Goal: Task Accomplishment & Management: Manage account settings

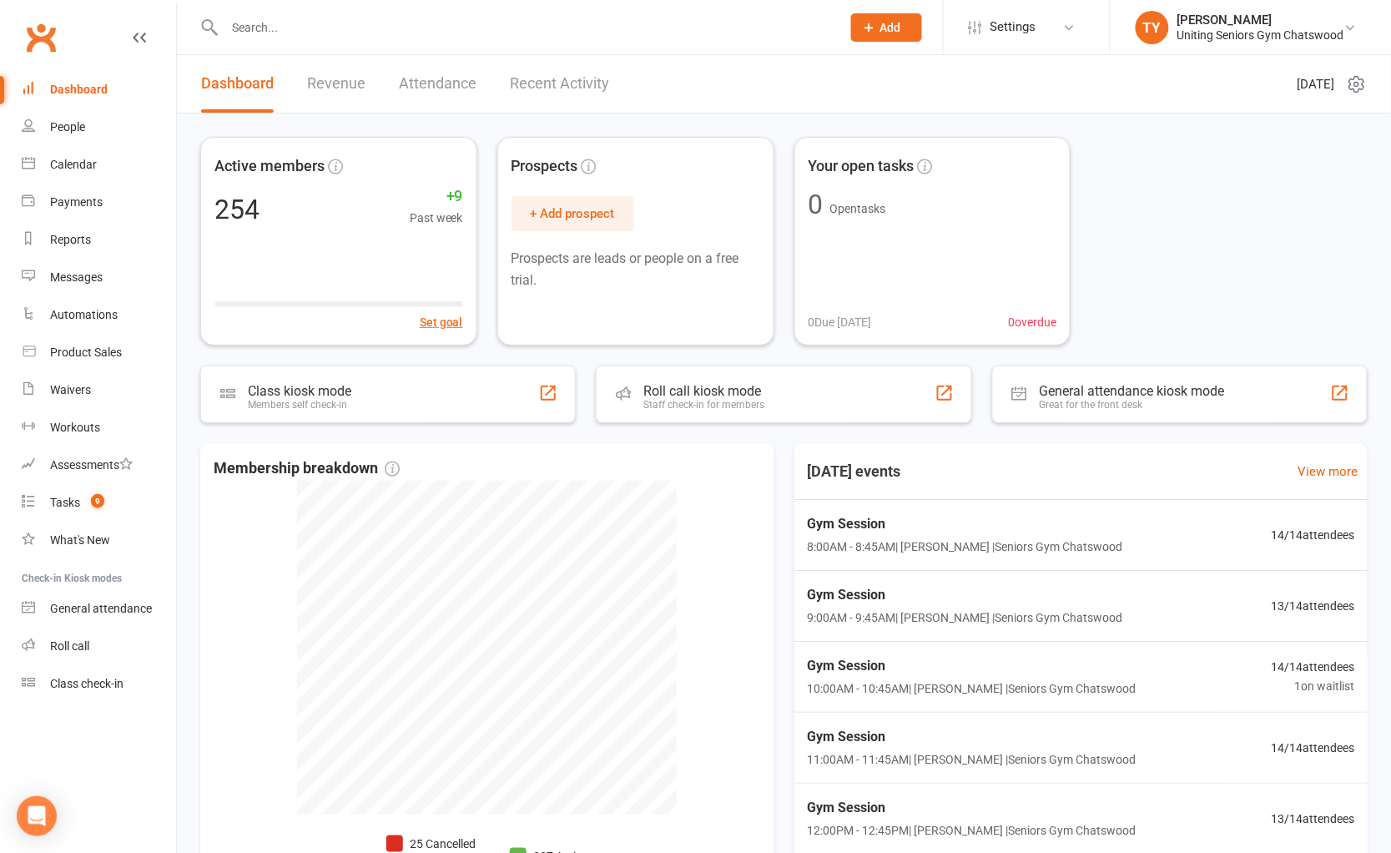
click at [335, 30] on input "text" at bounding box center [524, 27] width 610 height 23
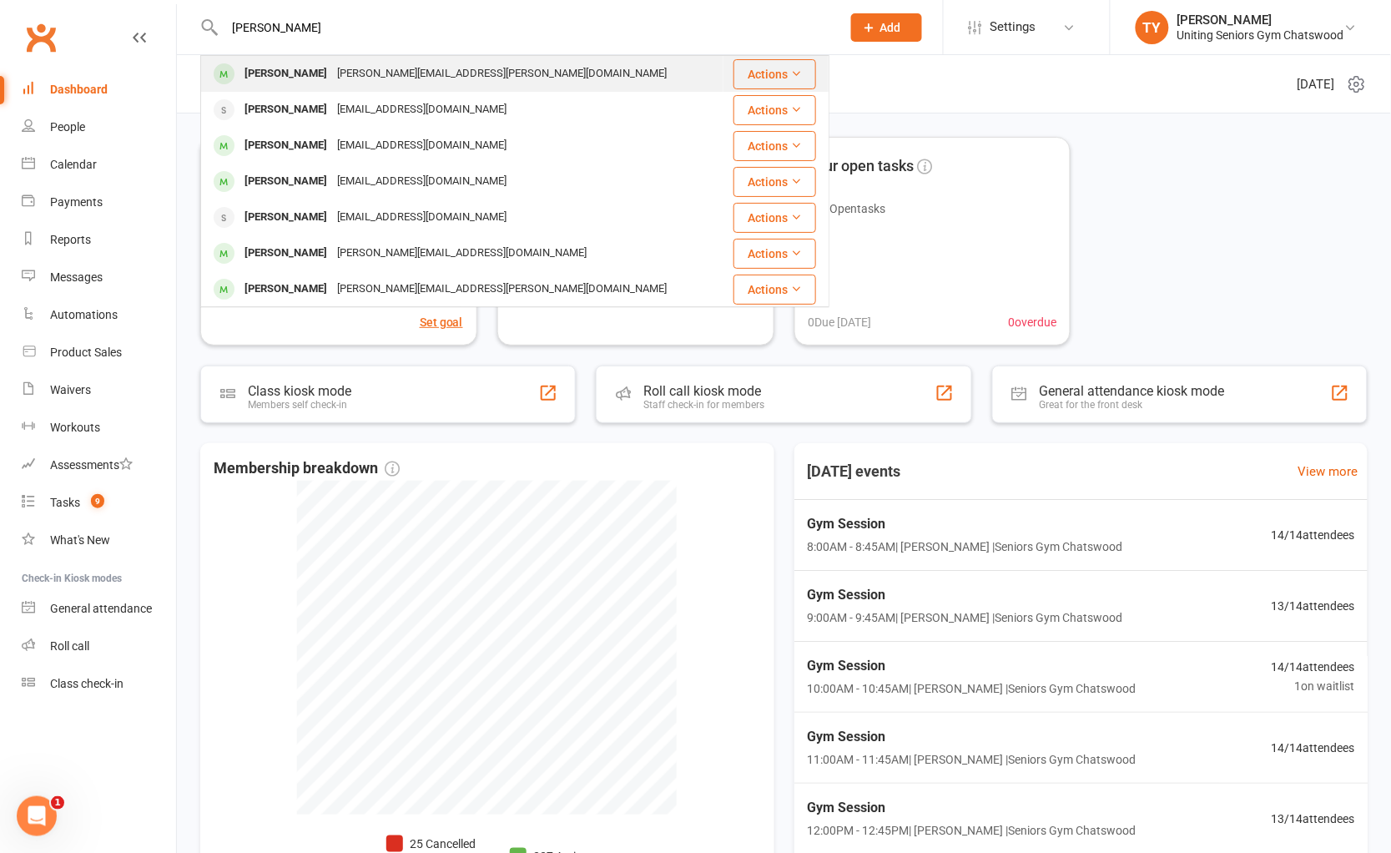
type input "susan connery"
click at [321, 73] on div "Susan Connery" at bounding box center [285, 74] width 93 height 24
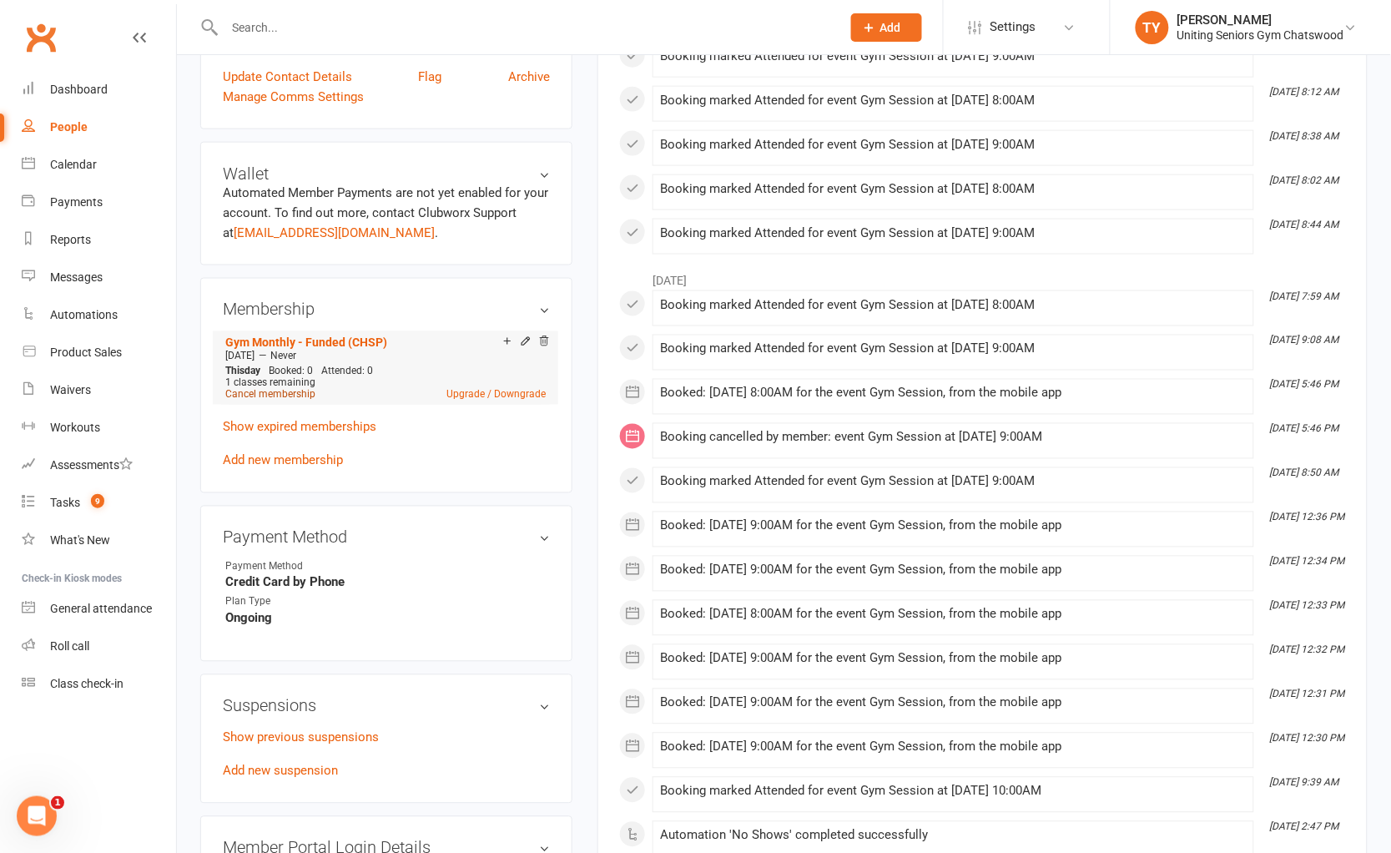
scroll to position [648, 0]
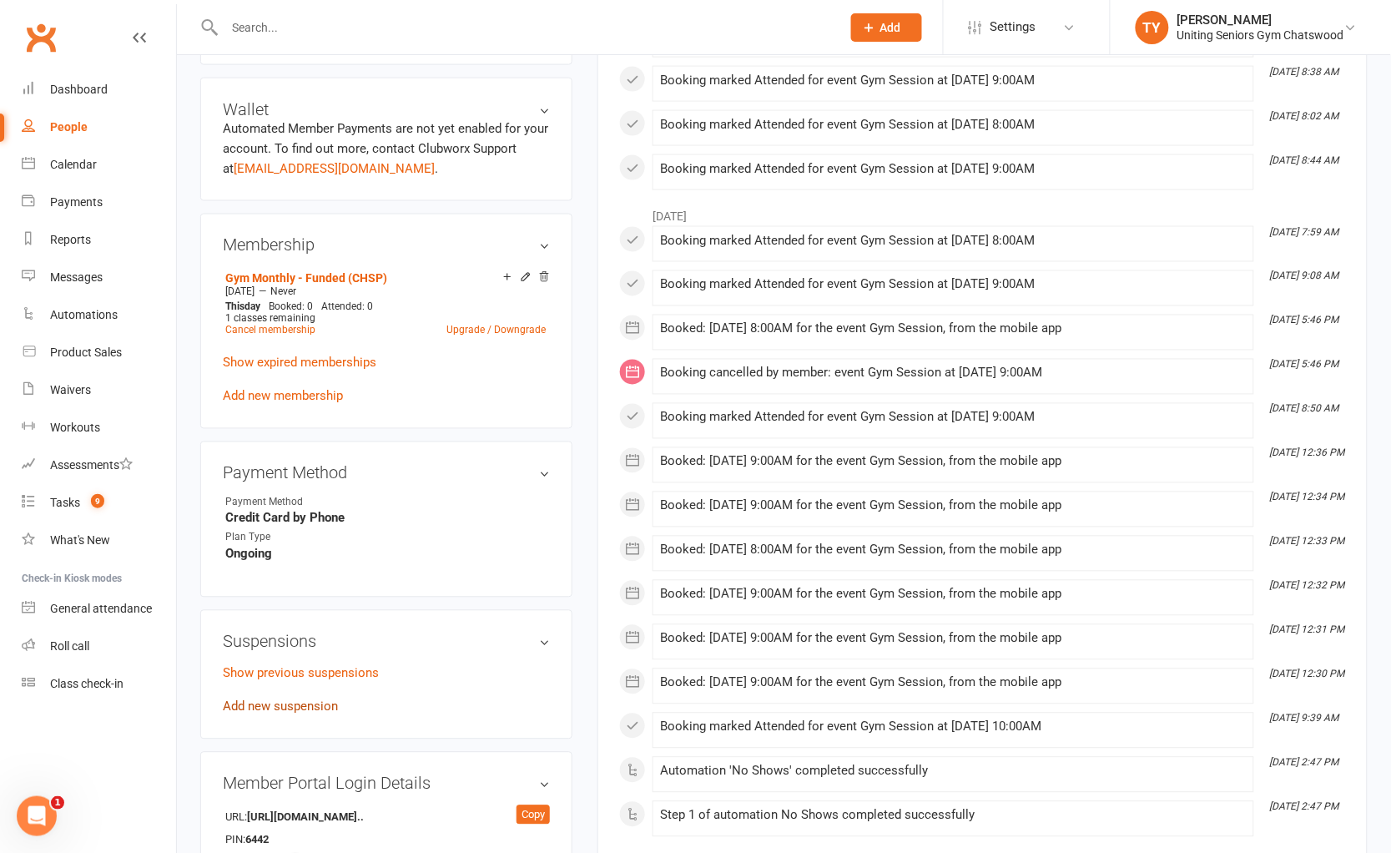
click at [290, 699] on link "Add new suspension" at bounding box center [280, 706] width 115 height 15
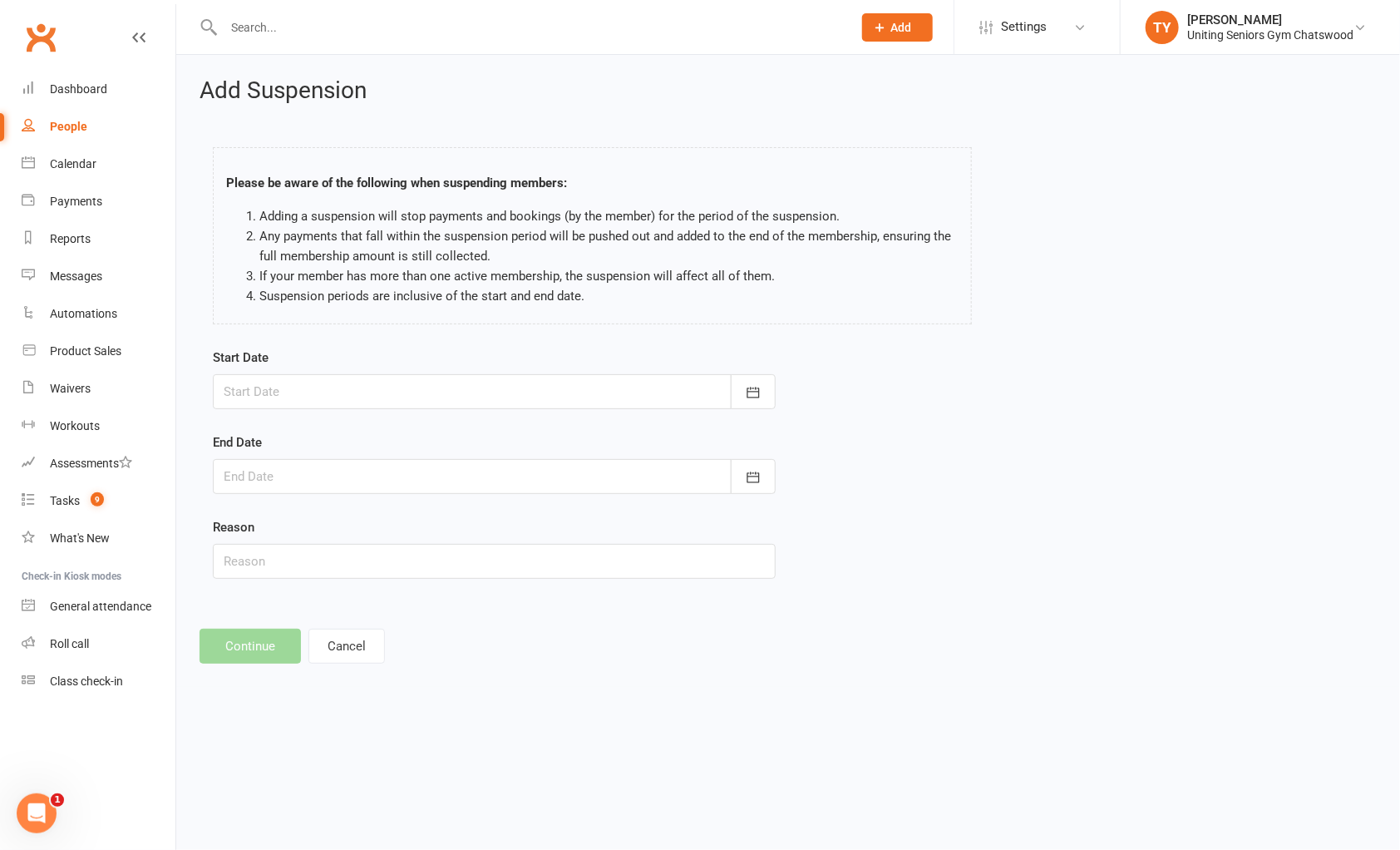
click at [700, 375] on div at bounding box center [494, 392] width 563 height 35
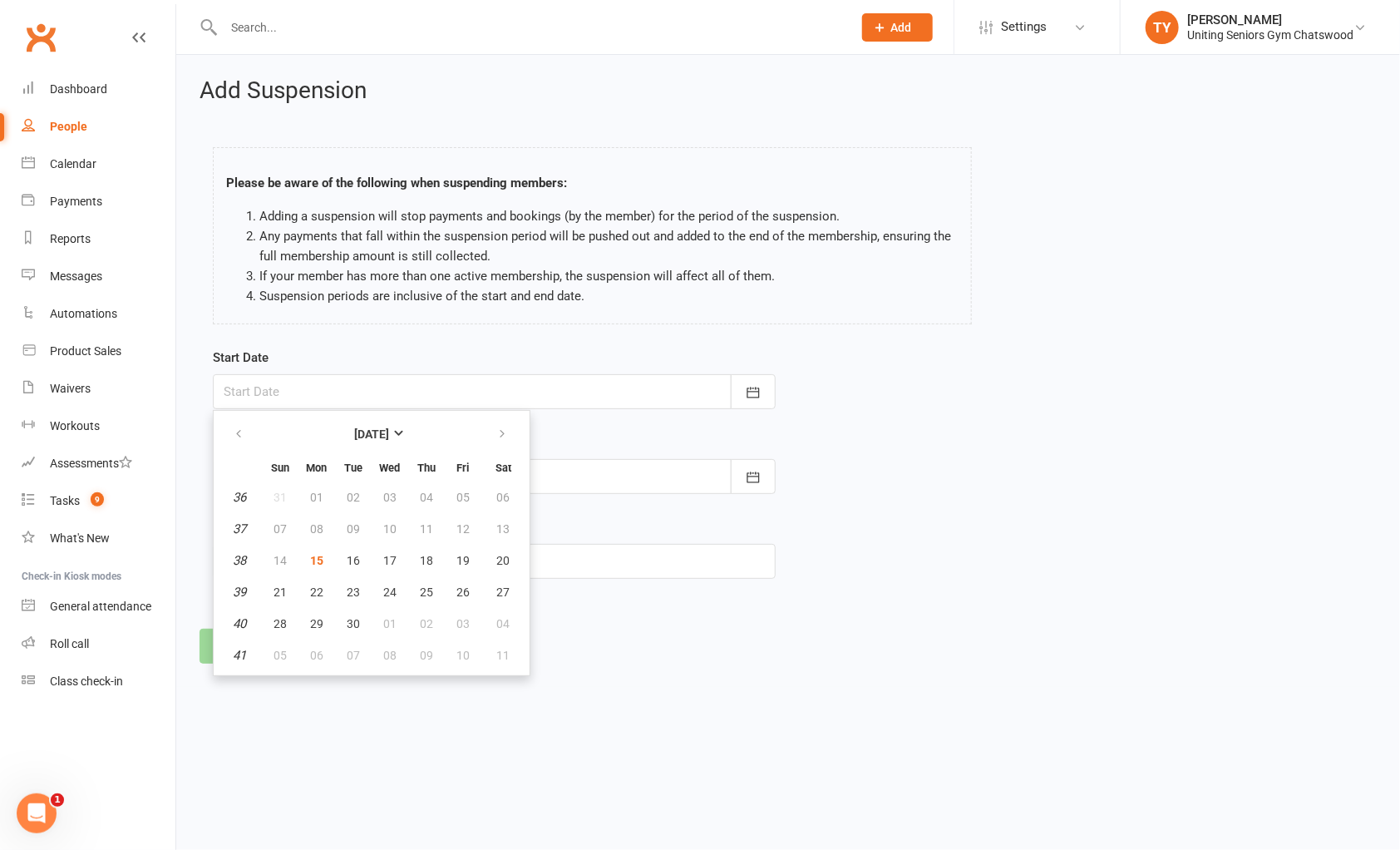
click at [712, 638] on footer "Continue Cancel" at bounding box center [788, 646] width 1178 height 35
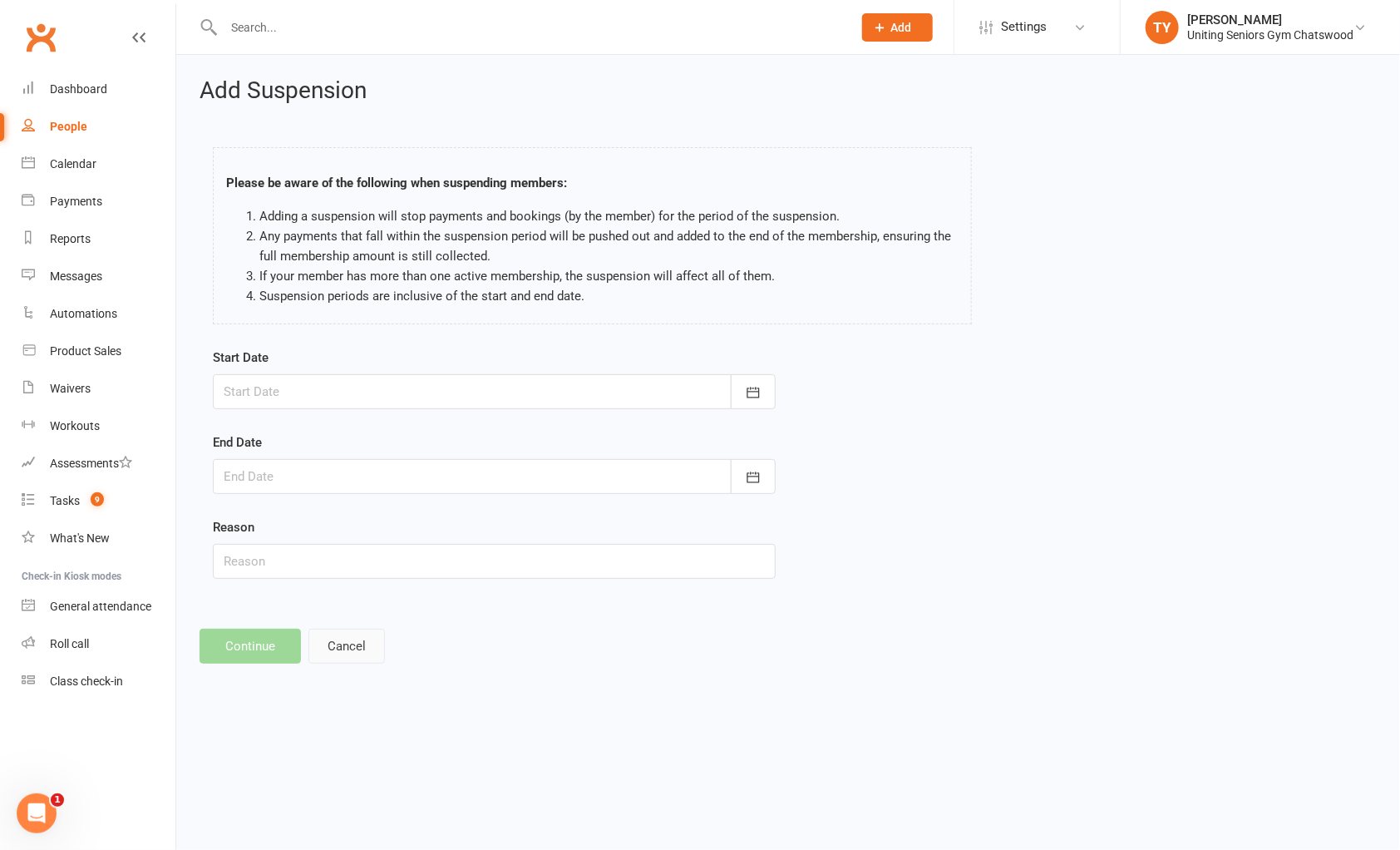
click at [372, 638] on button "Cancel" at bounding box center [347, 646] width 77 height 35
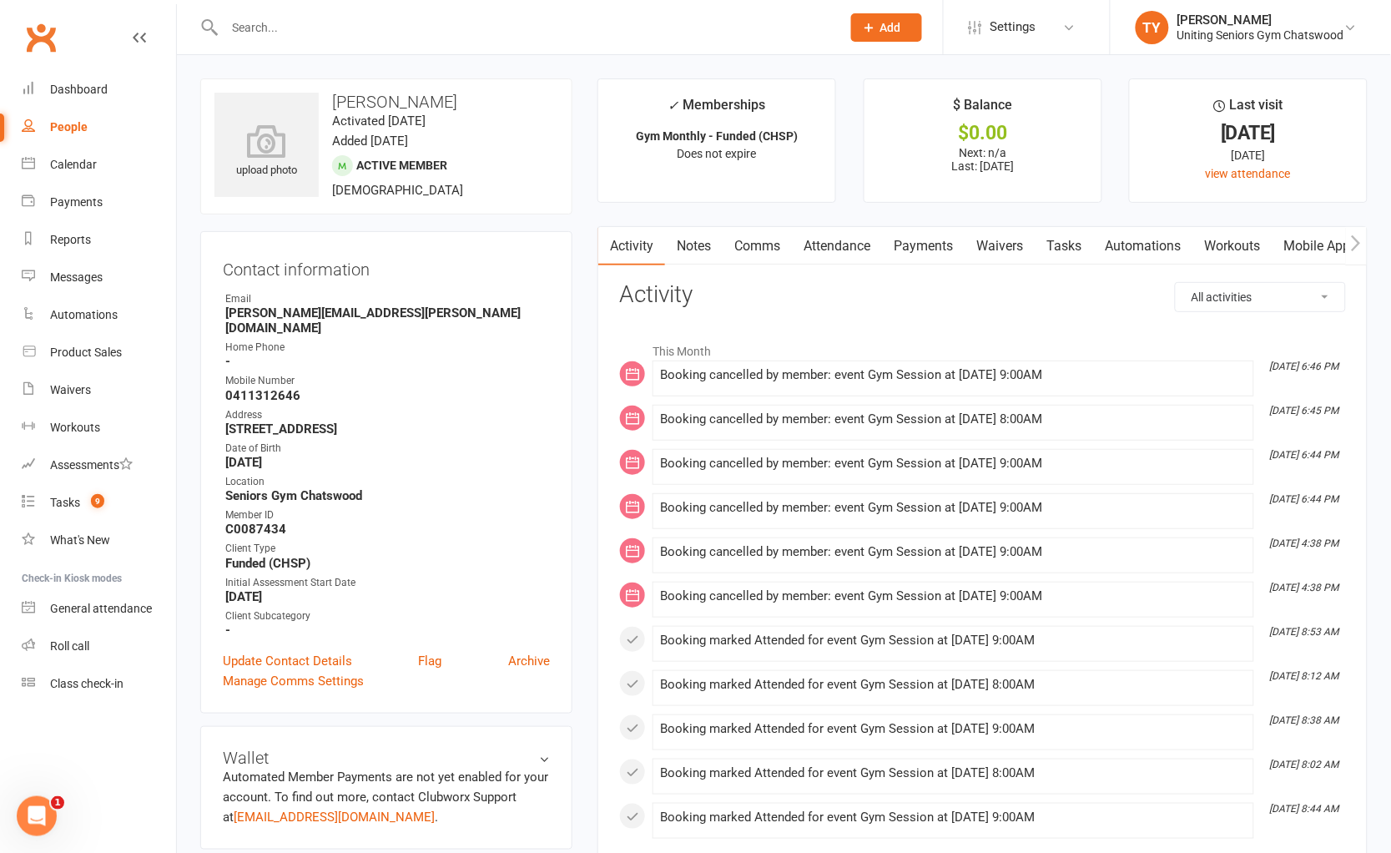
click at [347, 685] on div "Contact information Owner Email connery.susan@gmail.com Home Phone - Mobile Num…" at bounding box center [386, 472] width 372 height 482
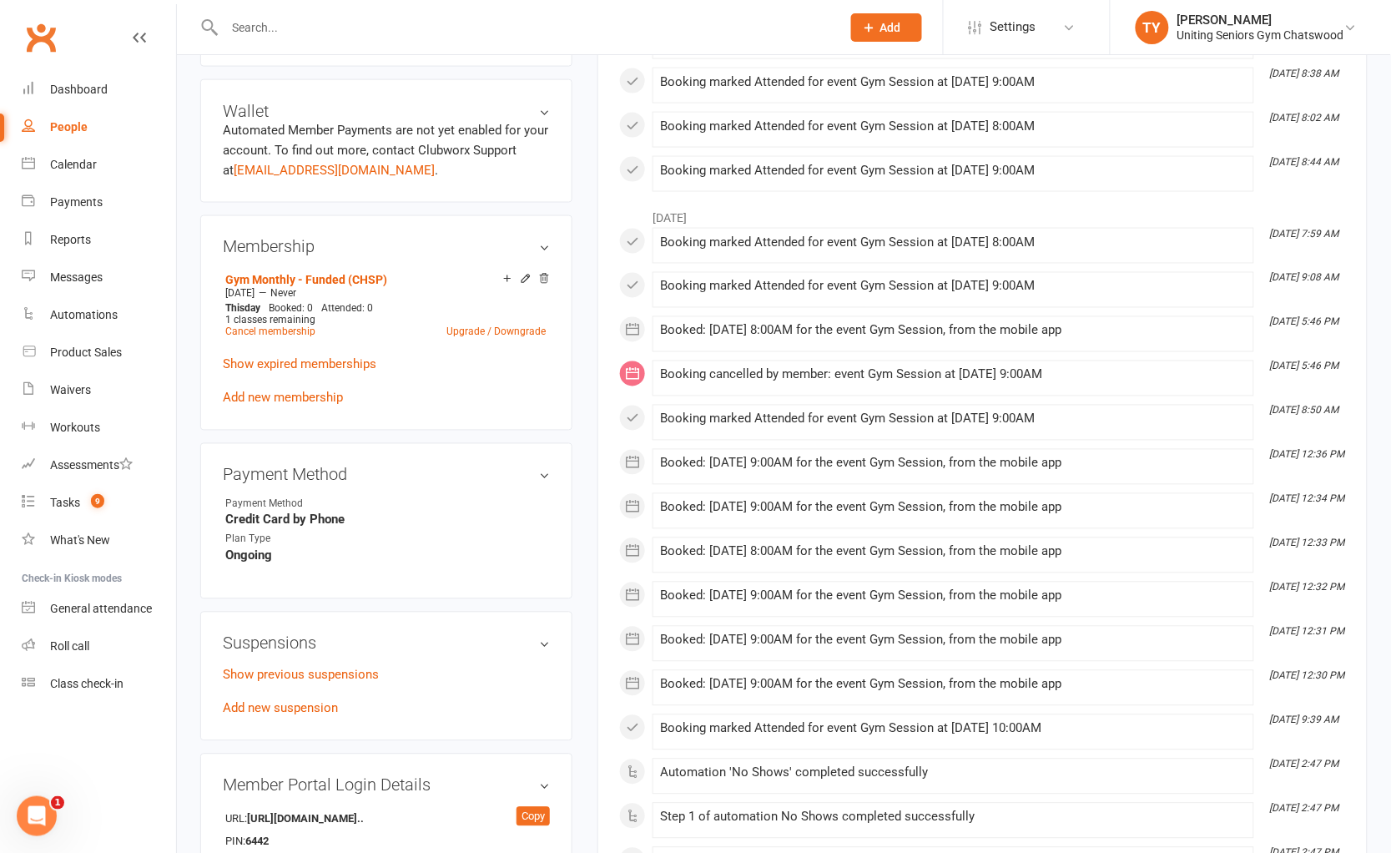
scroll to position [648, 0]
click at [347, 613] on div "Suspensions Show previous suspensions Add new suspension" at bounding box center [386, 674] width 372 height 129
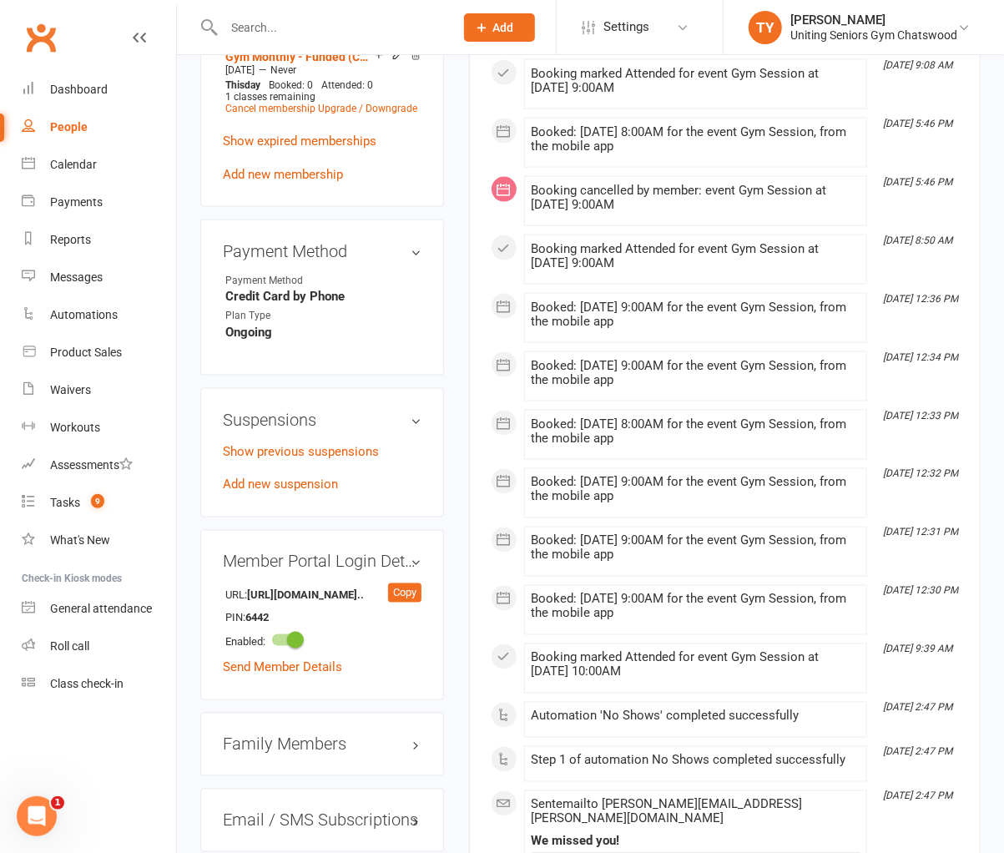
scroll to position [1093, 0]
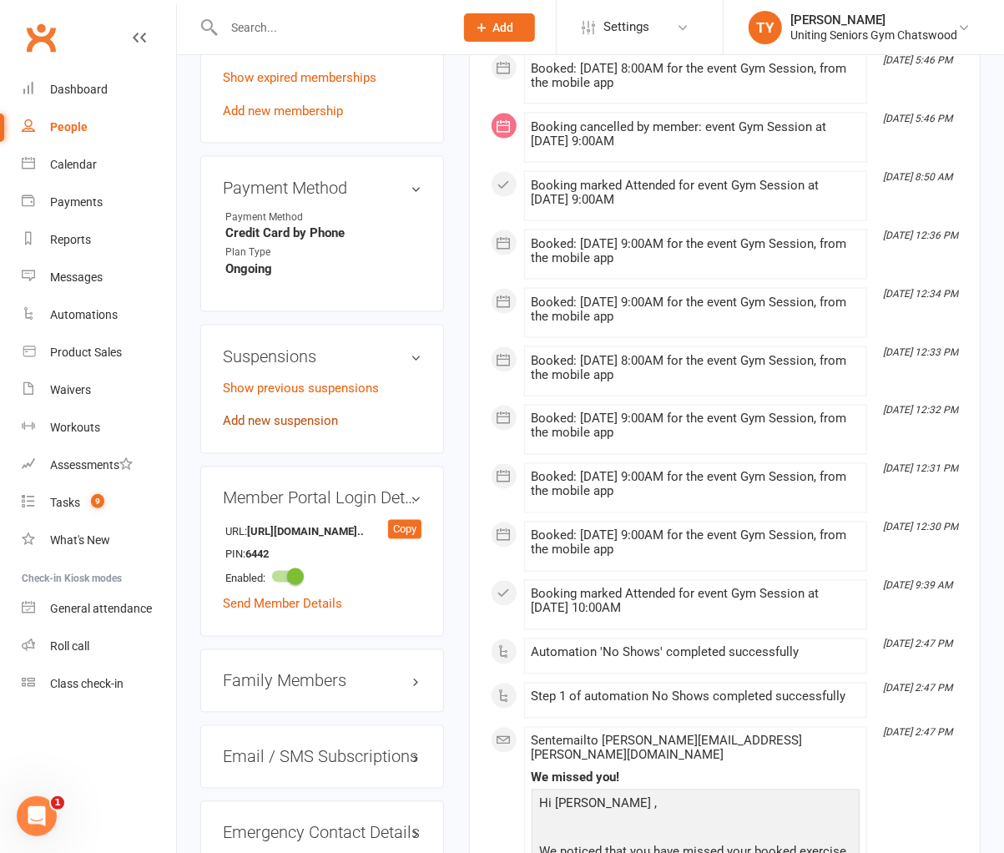
click at [293, 414] on link "Add new suspension" at bounding box center [280, 421] width 115 height 15
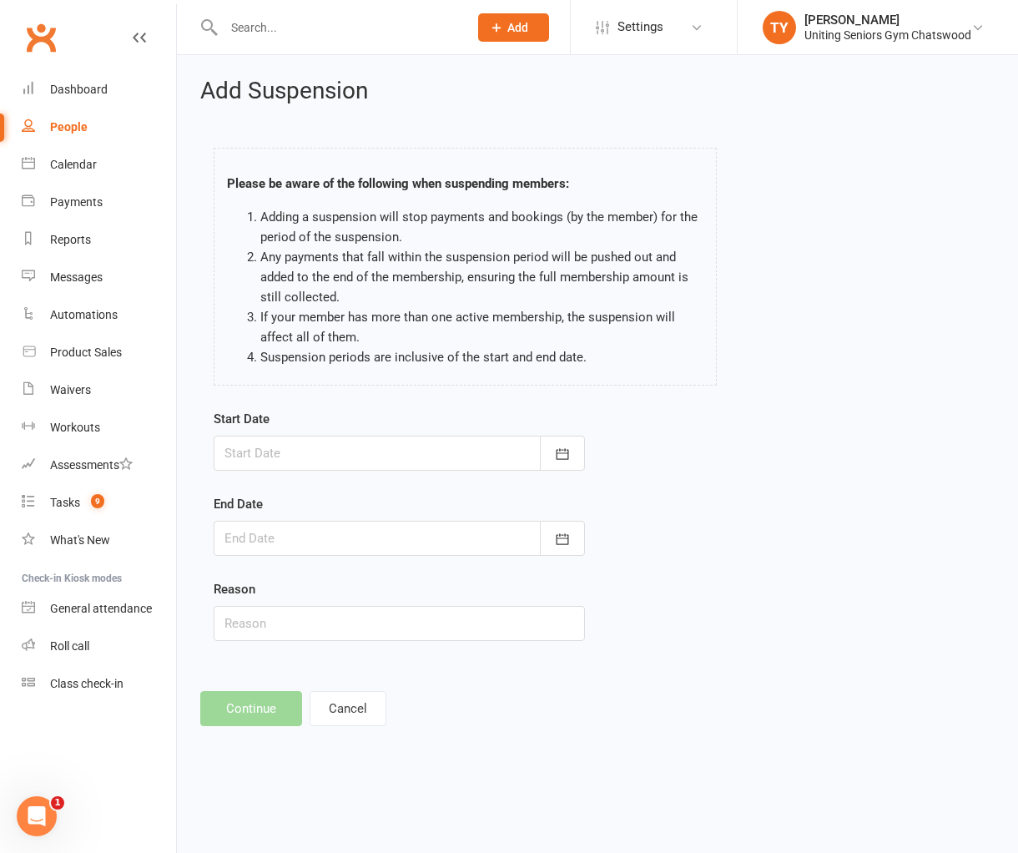
click at [423, 463] on div at bounding box center [399, 453] width 371 height 35
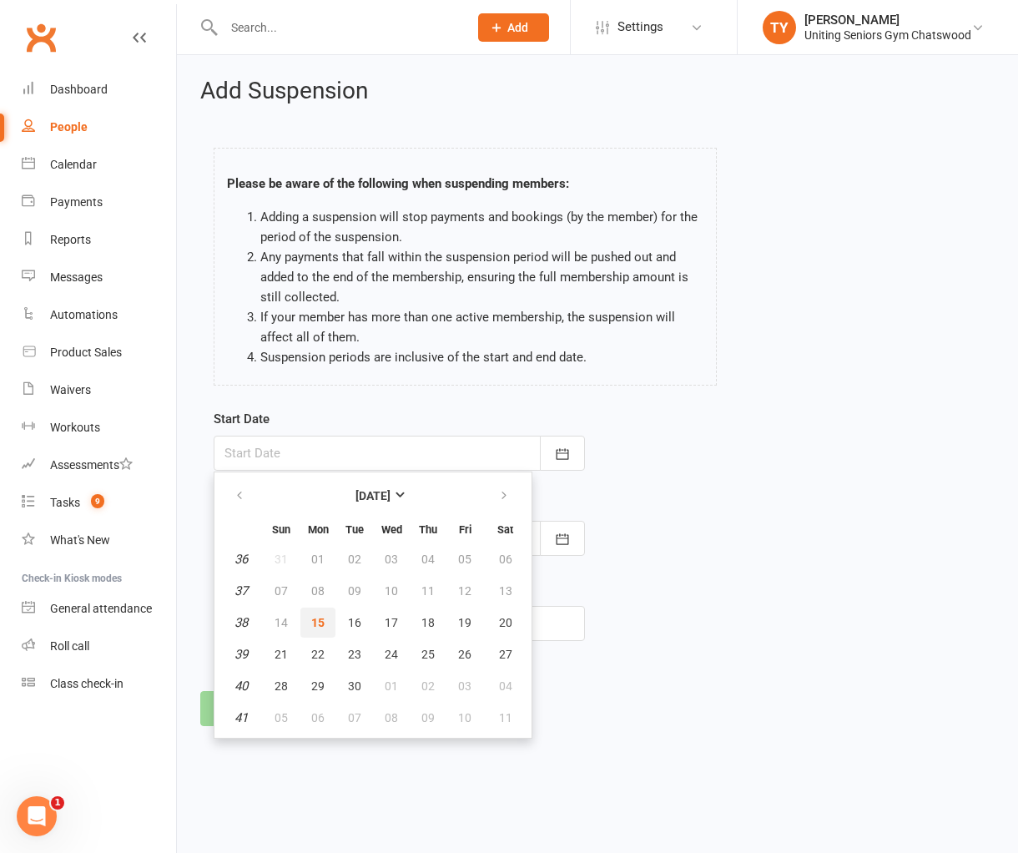
click at [311, 623] on span "15" at bounding box center [317, 622] width 13 height 13
type input "15 Sep 2025"
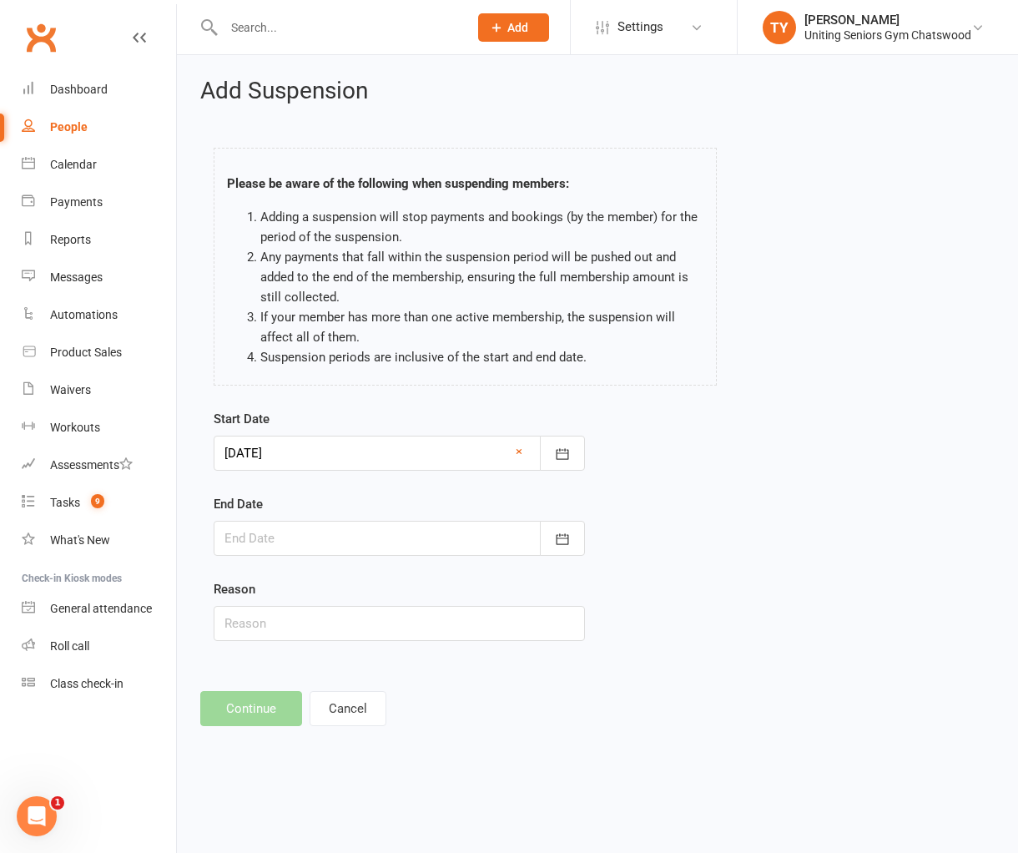
click at [338, 537] on div at bounding box center [399, 538] width 371 height 35
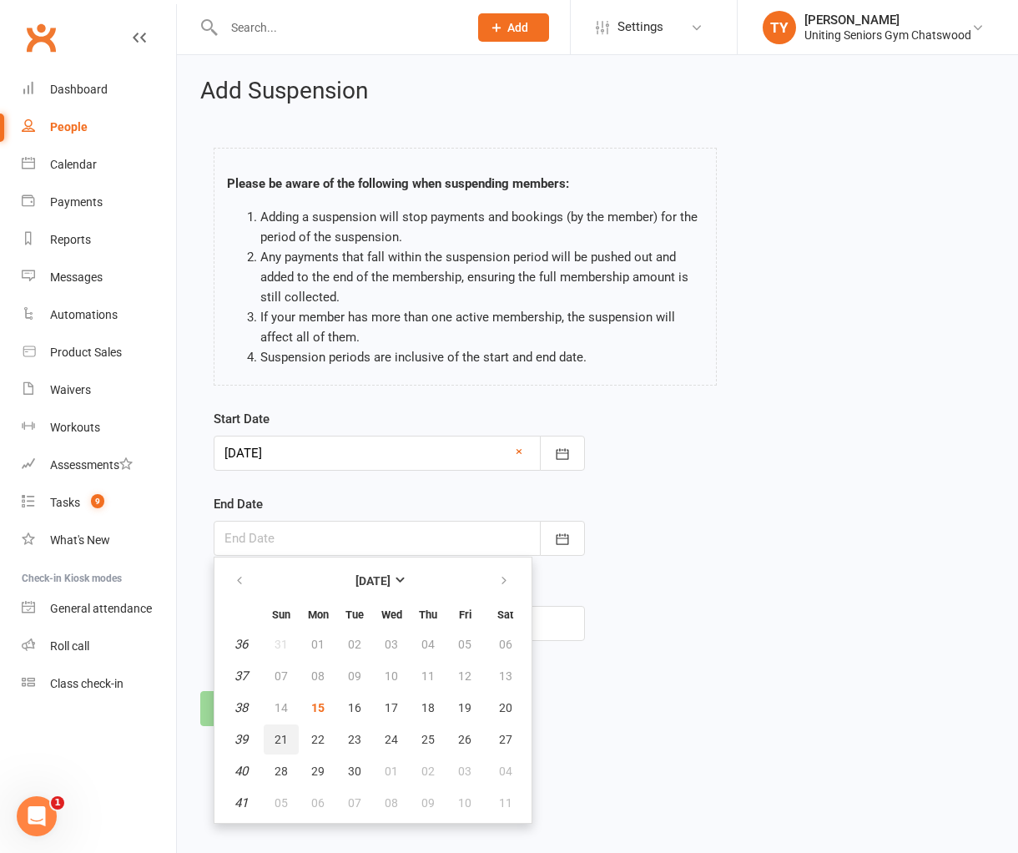
click at [278, 733] on span "21" at bounding box center [281, 739] width 13 height 13
type input "21 Sep 2025"
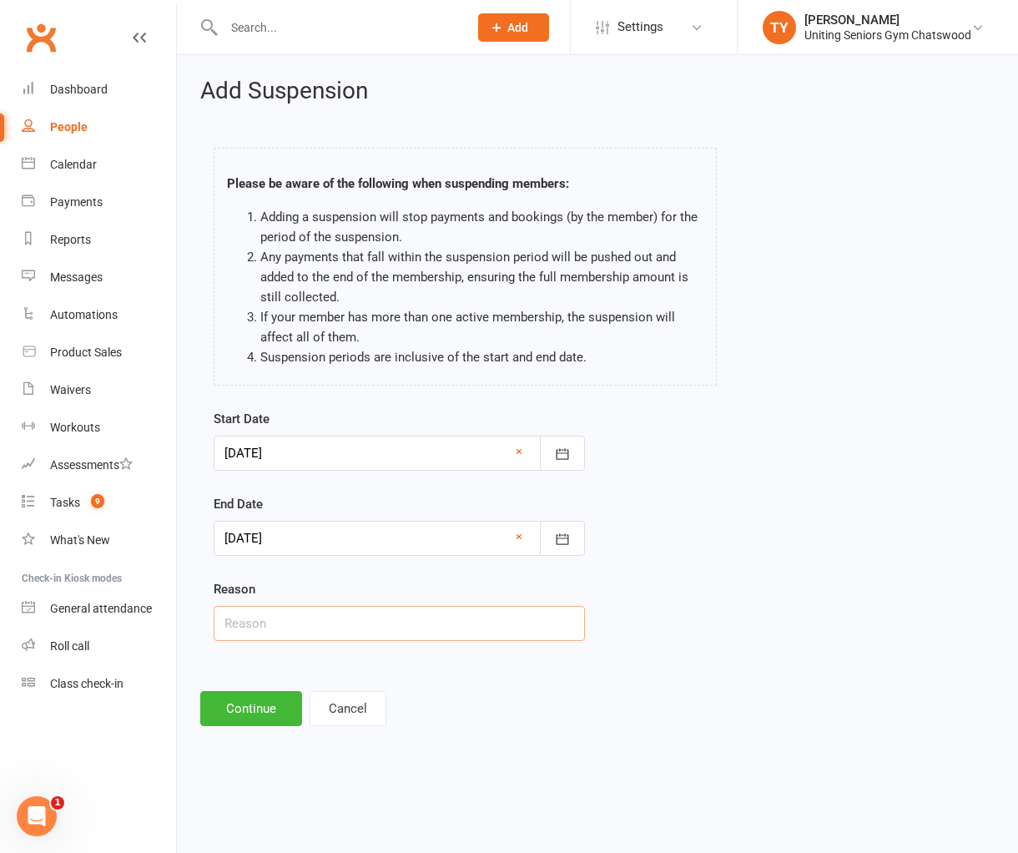
click at [289, 628] on input "text" at bounding box center [399, 623] width 371 height 35
type input "s"
type input "influenza A"
click at [280, 693] on button "Continue" at bounding box center [251, 708] width 102 height 35
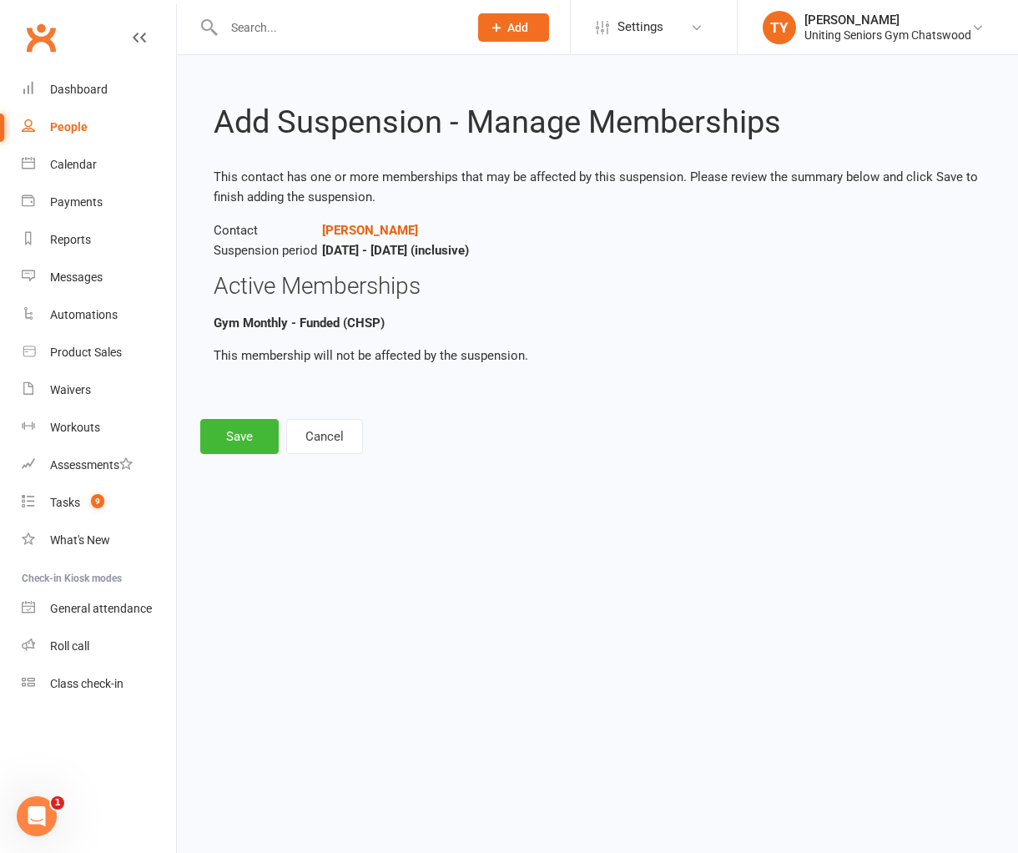
click at [279, 437] on footer "Save Cancel" at bounding box center [597, 436] width 794 height 35
click at [263, 436] on button "Save" at bounding box center [239, 436] width 78 height 35
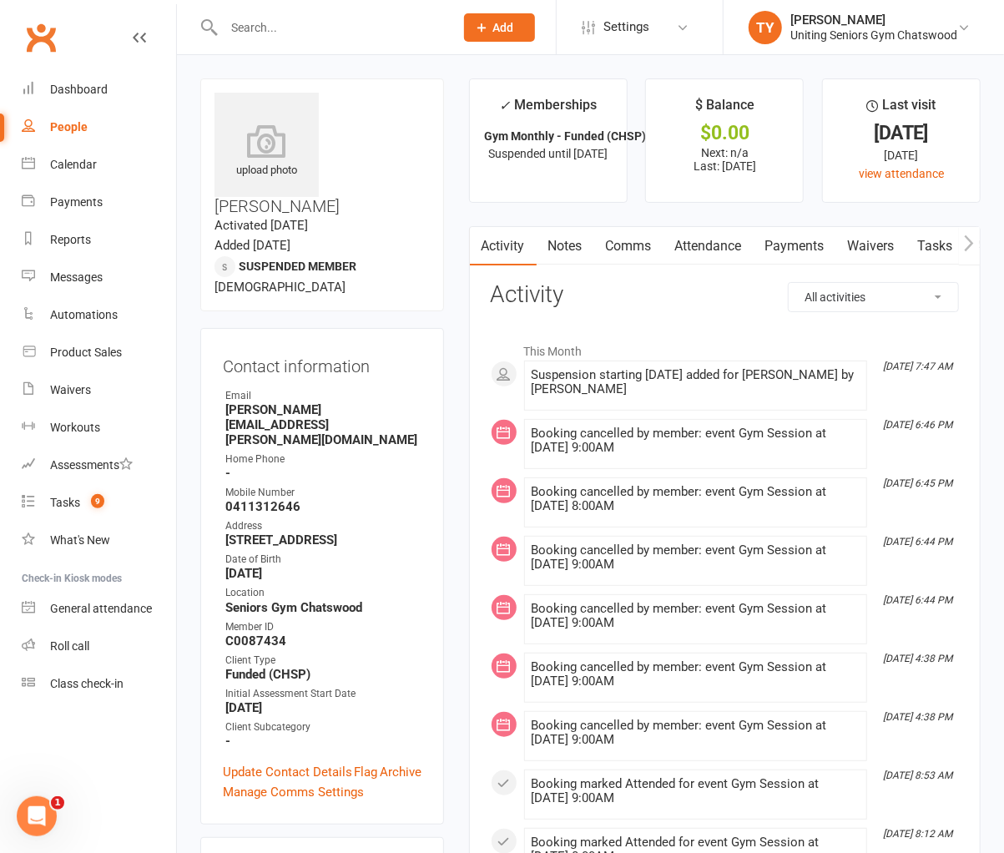
click at [313, 18] on input "text" at bounding box center [331, 27] width 224 height 23
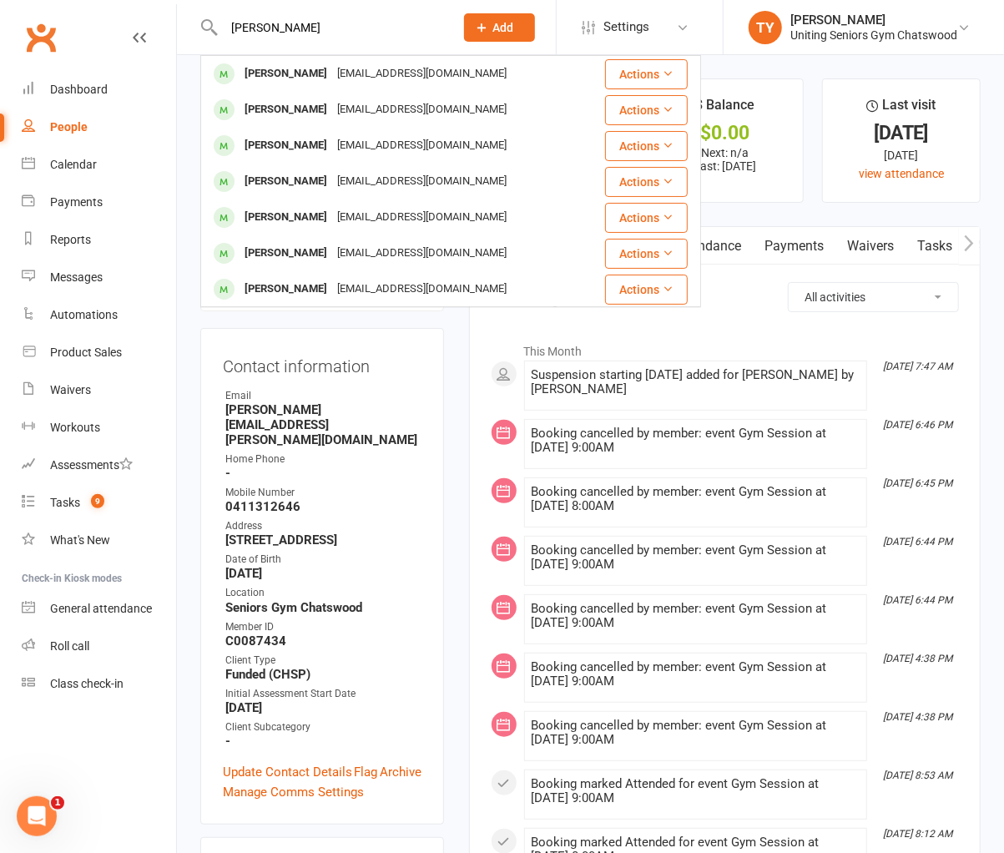
type input "john"
click at [363, 212] on div "johncarmstrong1948@gmail.com" at bounding box center [421, 217] width 179 height 24
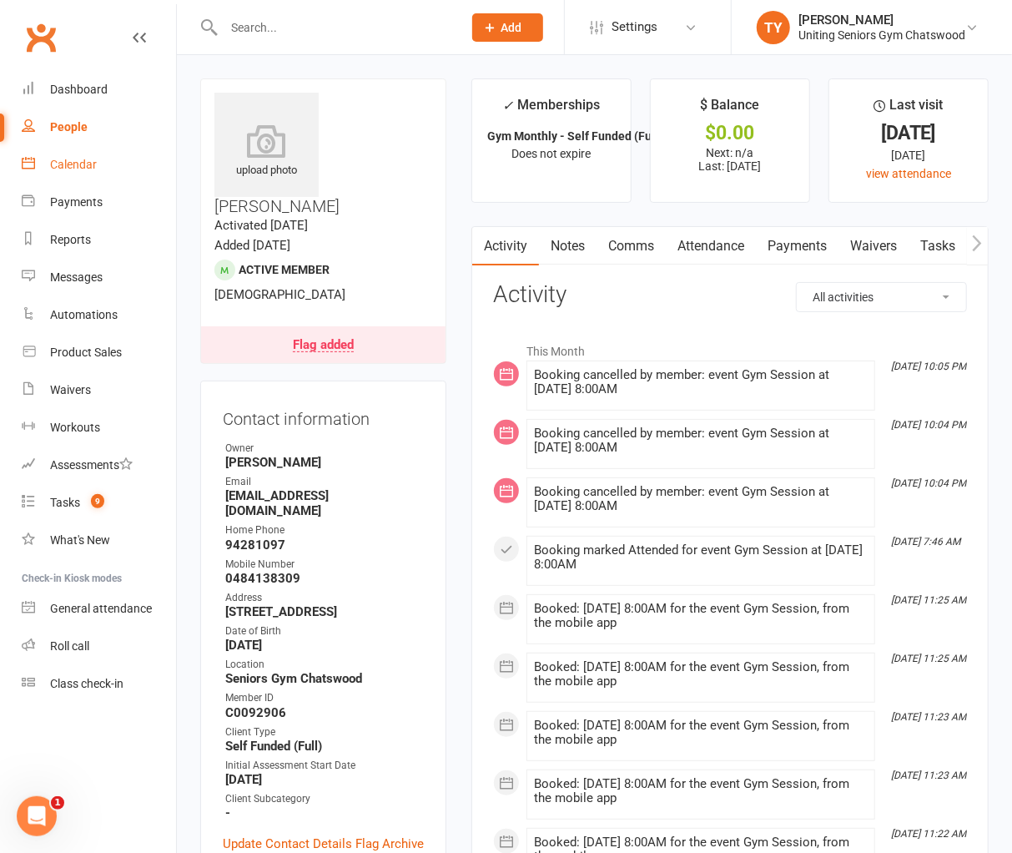
click at [54, 159] on div "Calendar" at bounding box center [73, 164] width 47 height 13
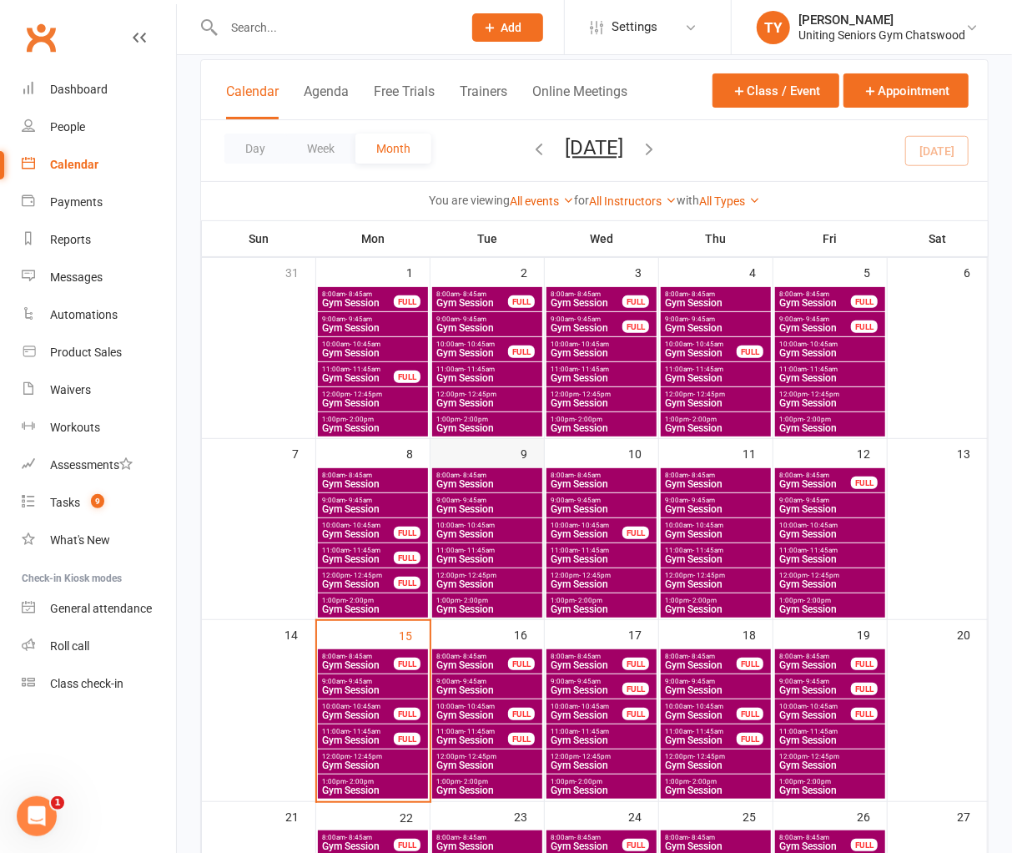
scroll to position [371, 0]
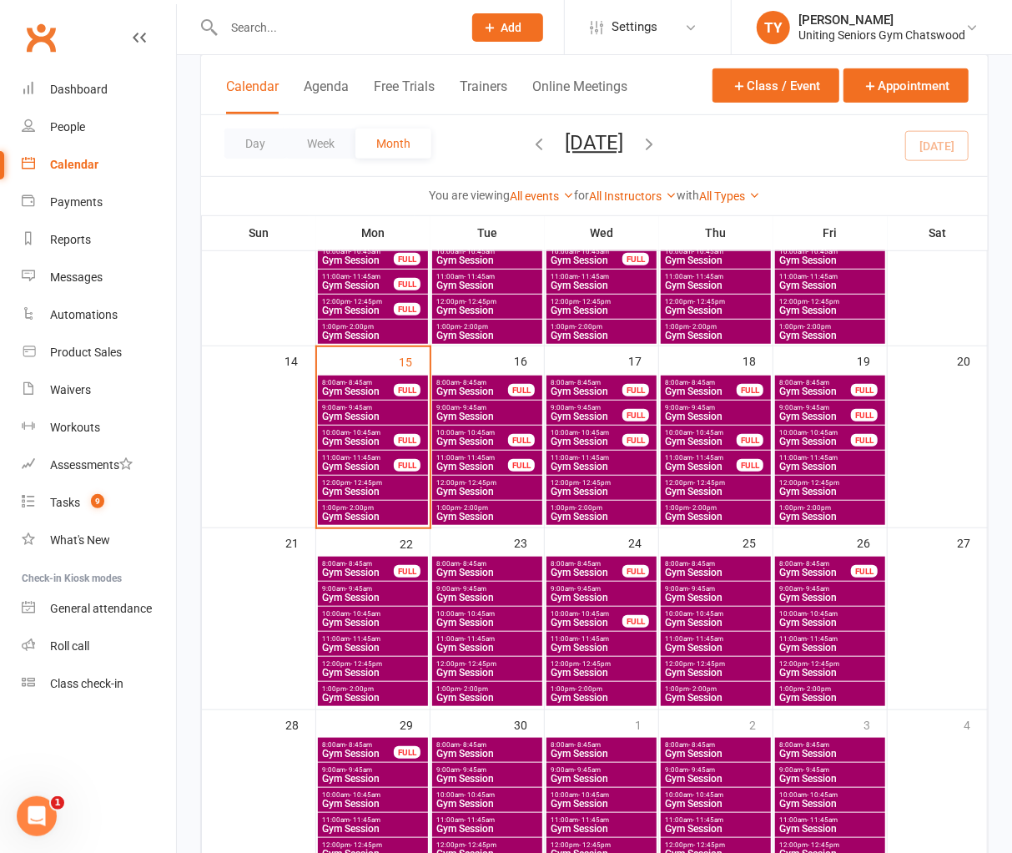
click at [387, 381] on span "8:00am - 8:45am" at bounding box center [357, 383] width 73 height 8
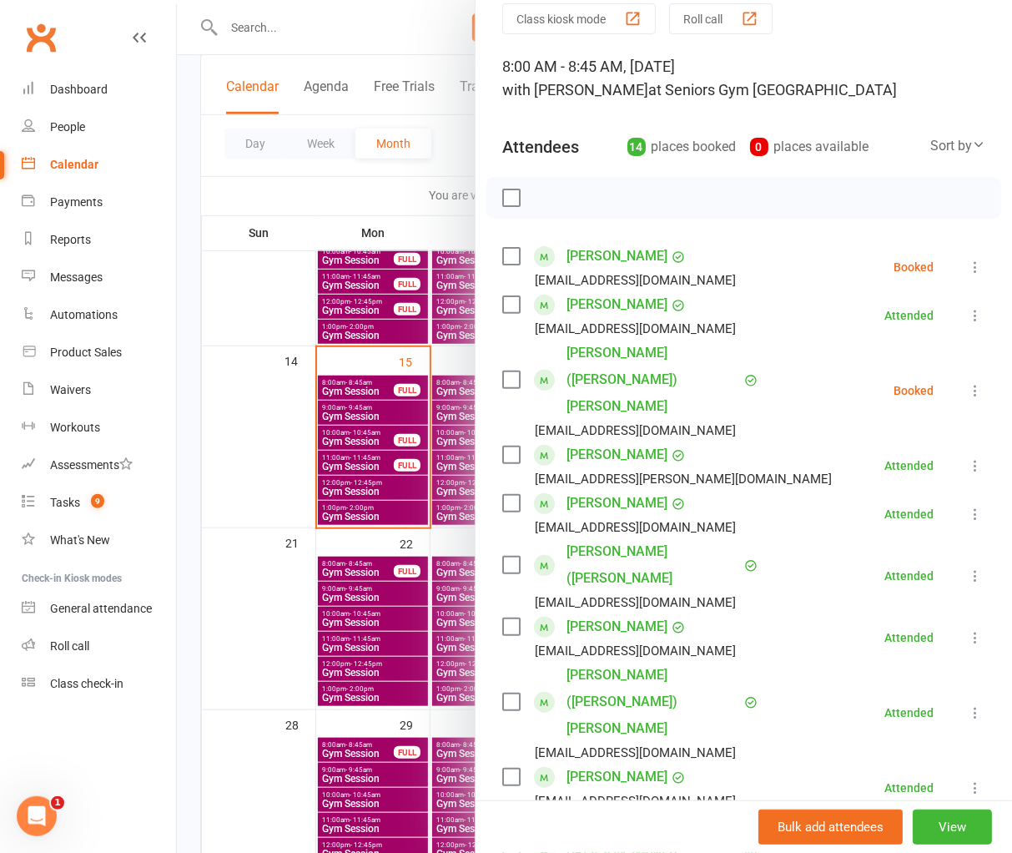
scroll to position [51, 0]
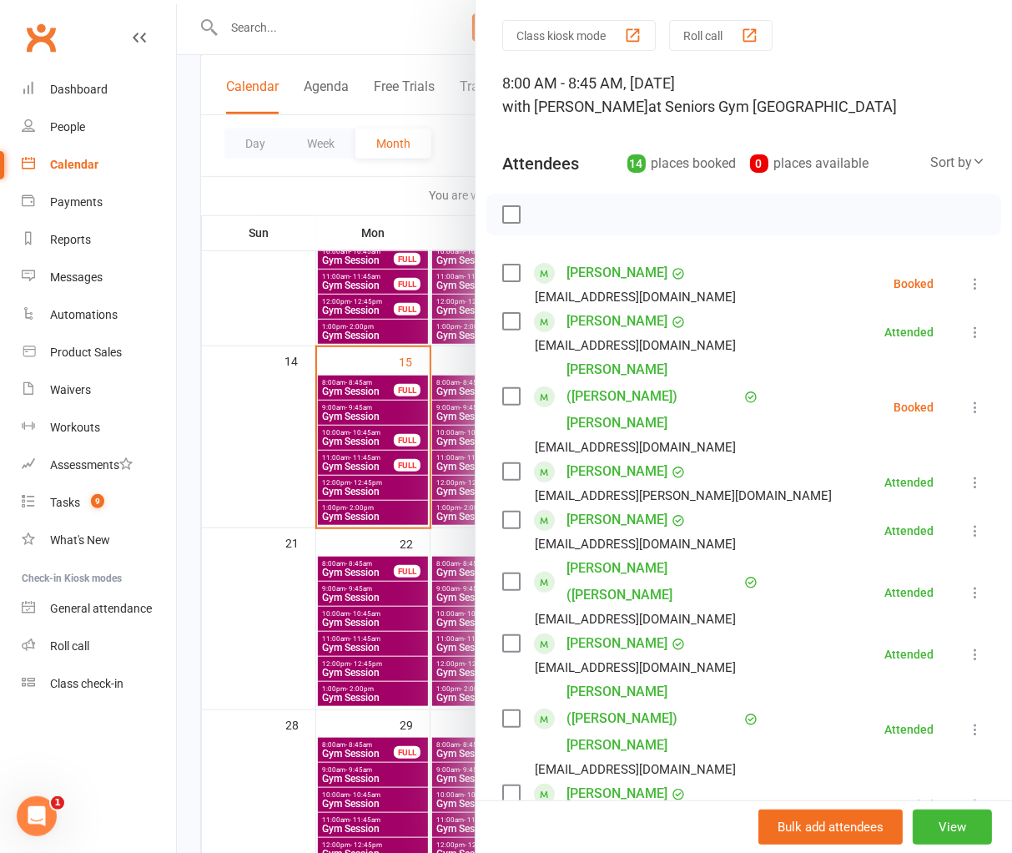
click at [274, 273] on div at bounding box center [594, 426] width 835 height 853
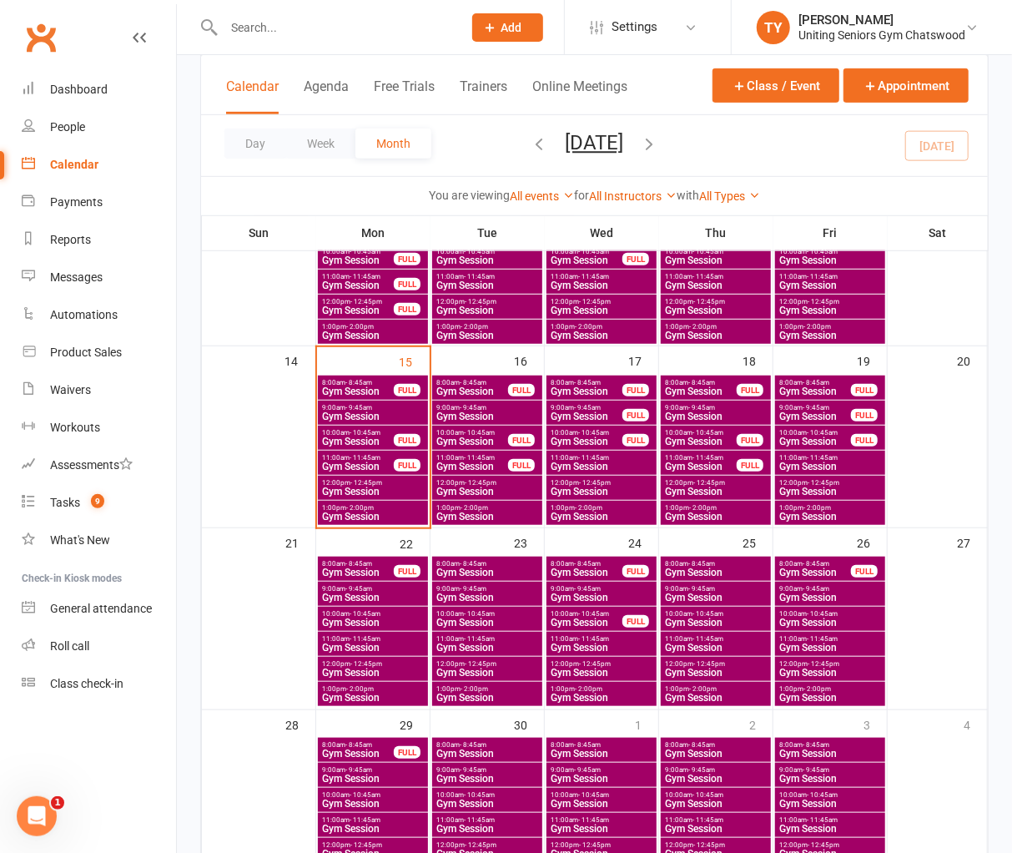
click at [474, 386] on span "Gym Session" at bounding box center [472, 391] width 73 height 10
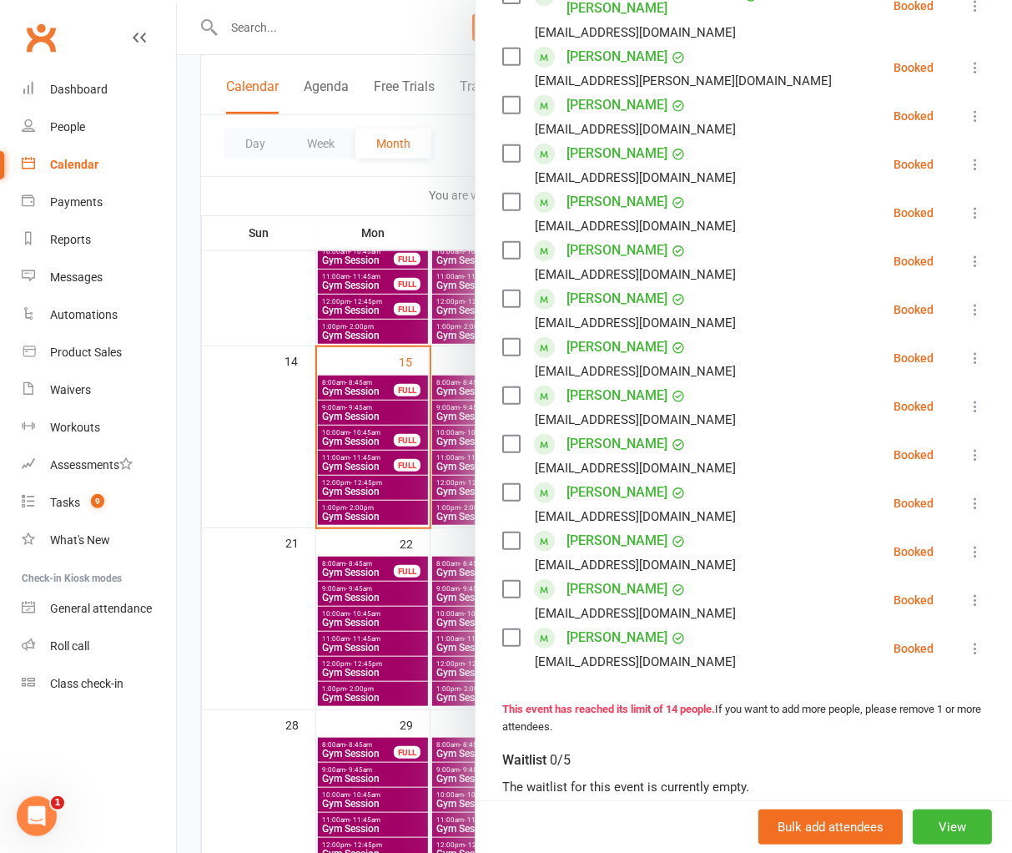
scroll to position [371, 0]
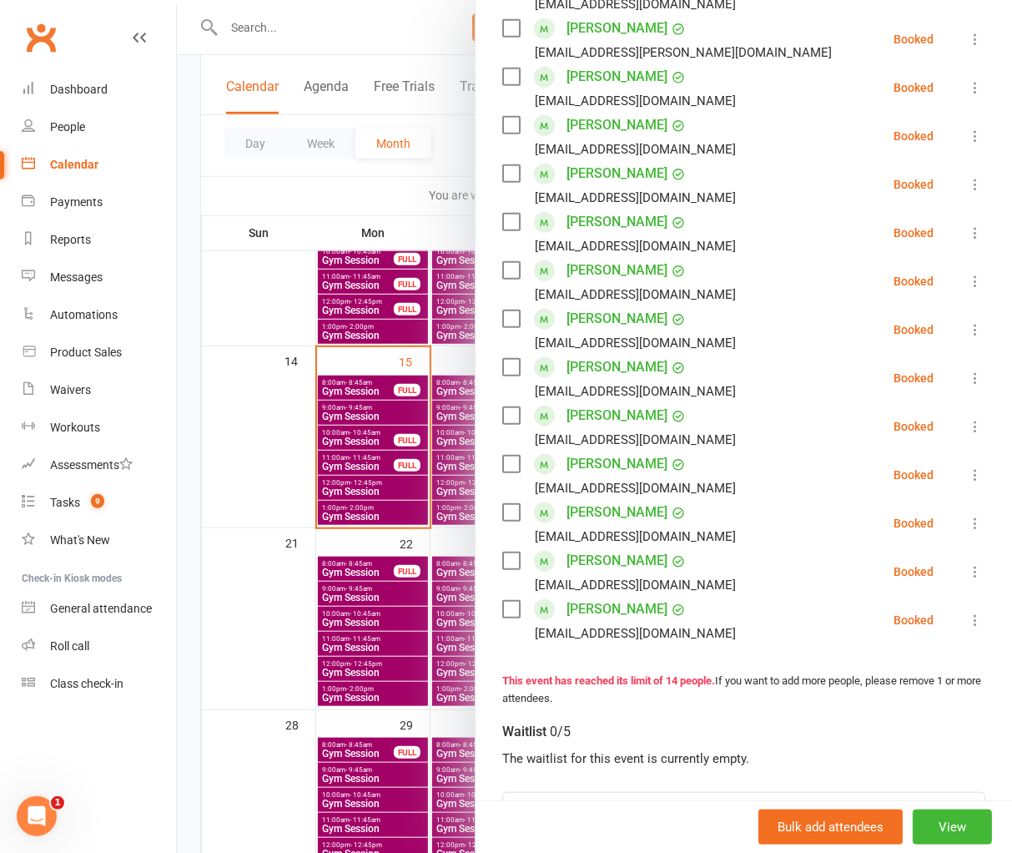
click at [377, 371] on div at bounding box center [594, 426] width 835 height 853
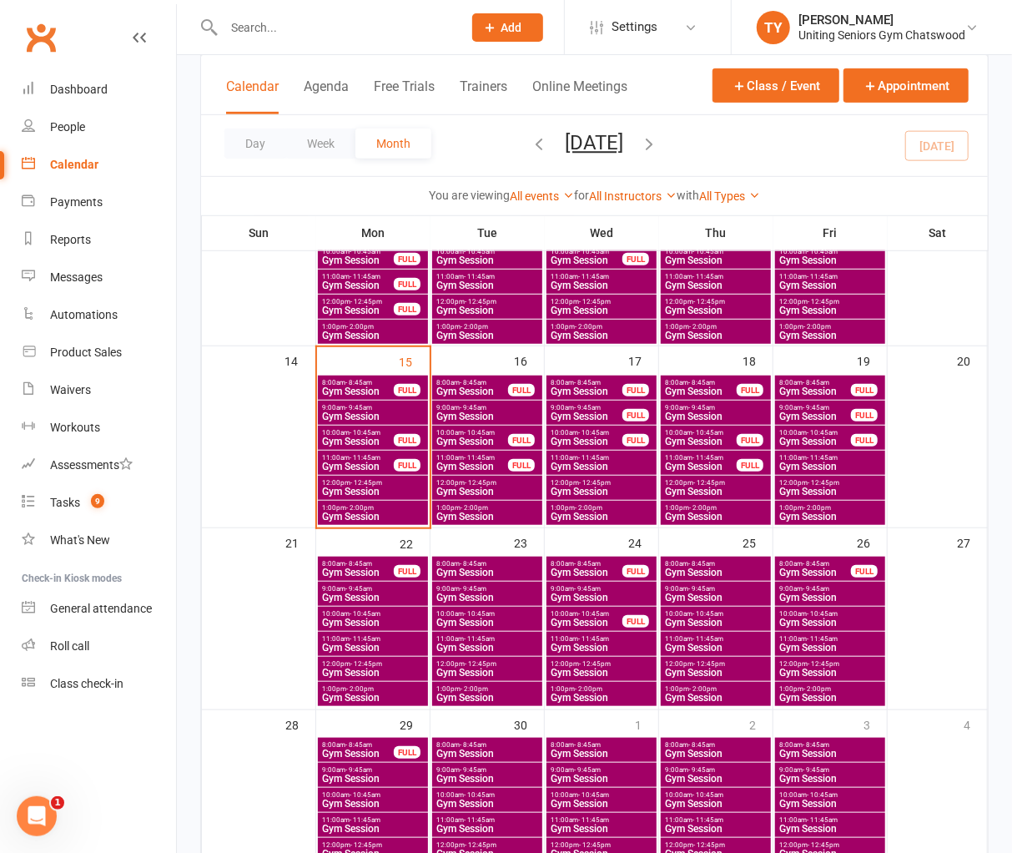
click at [827, 439] on span "Gym Session" at bounding box center [815, 441] width 73 height 10
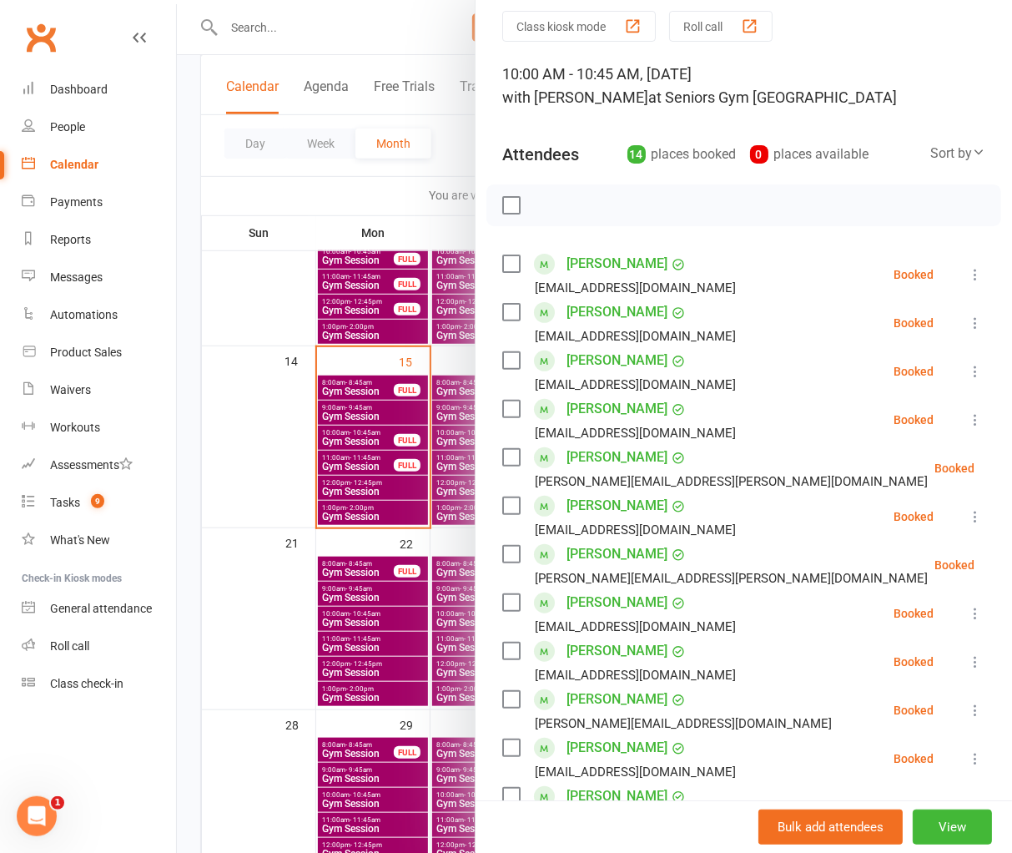
scroll to position [93, 0]
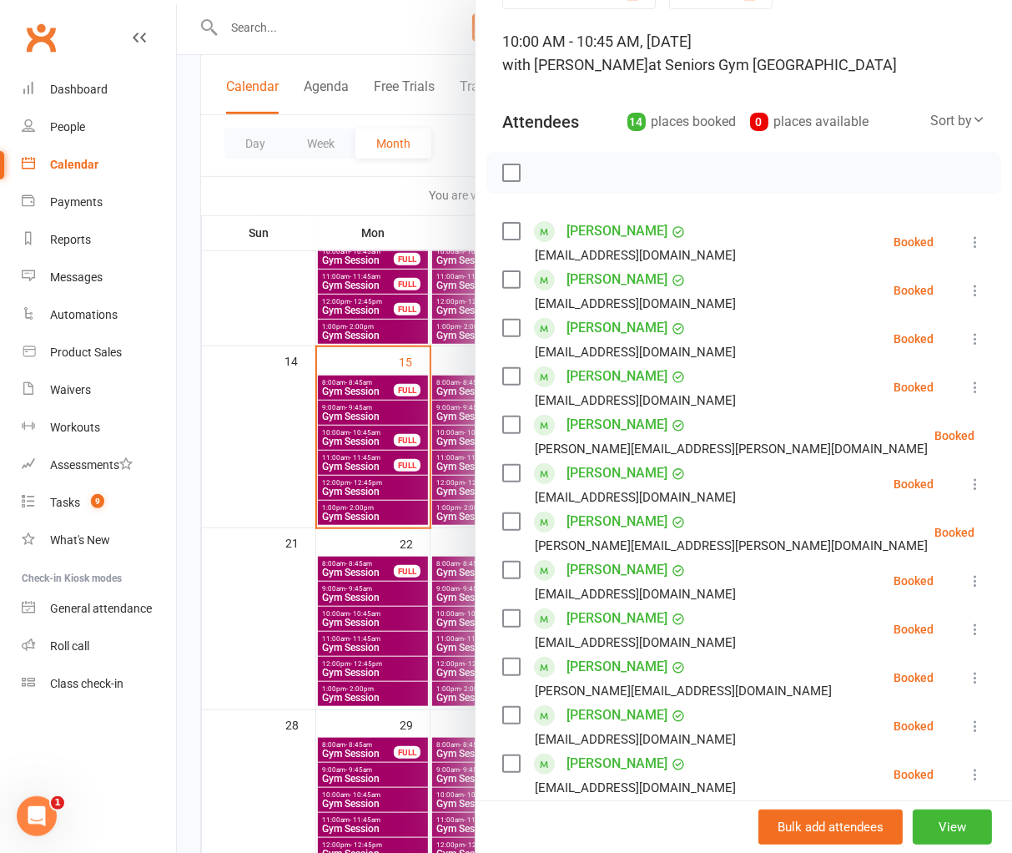
click at [427, 445] on div at bounding box center [594, 426] width 835 height 853
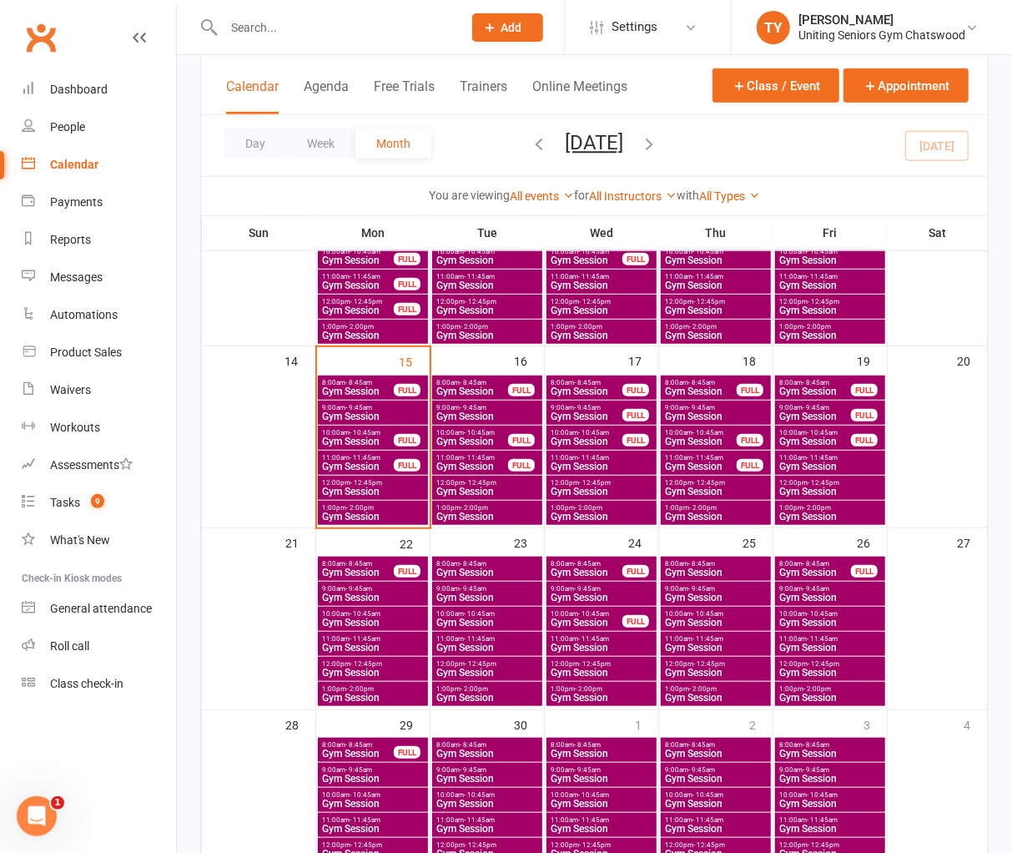
click at [367, 618] on span "Gym Session" at bounding box center [372, 623] width 103 height 10
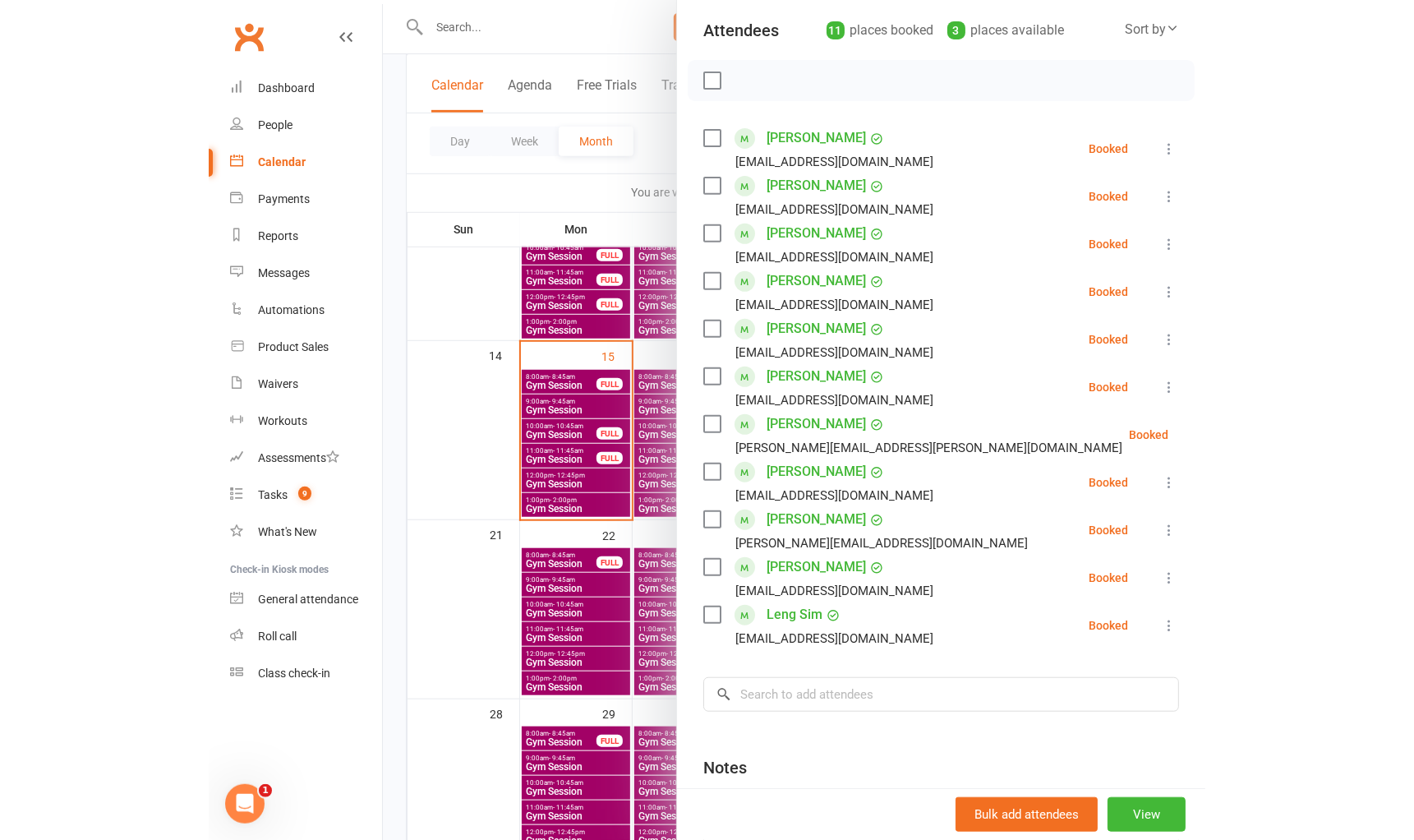
scroll to position [182, 0]
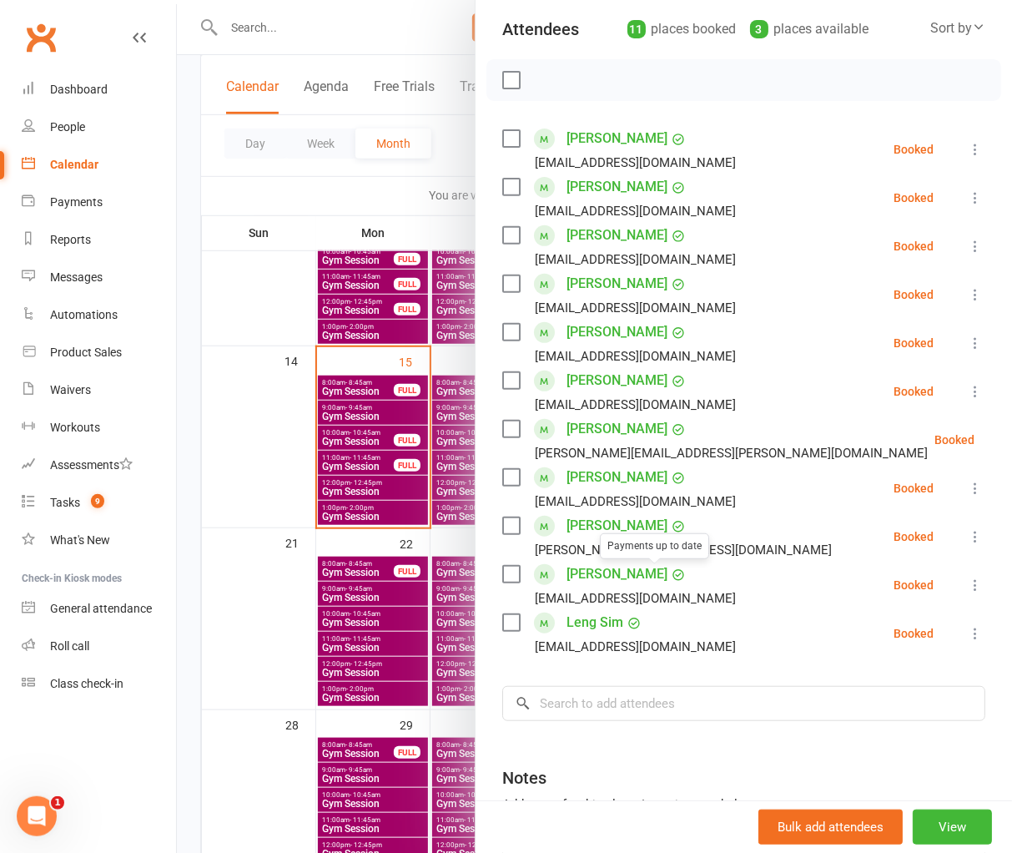
drag, startPoint x: 302, startPoint y: 571, endPoint x: 345, endPoint y: 581, distance: 43.7
click at [302, 571] on div at bounding box center [594, 426] width 835 height 853
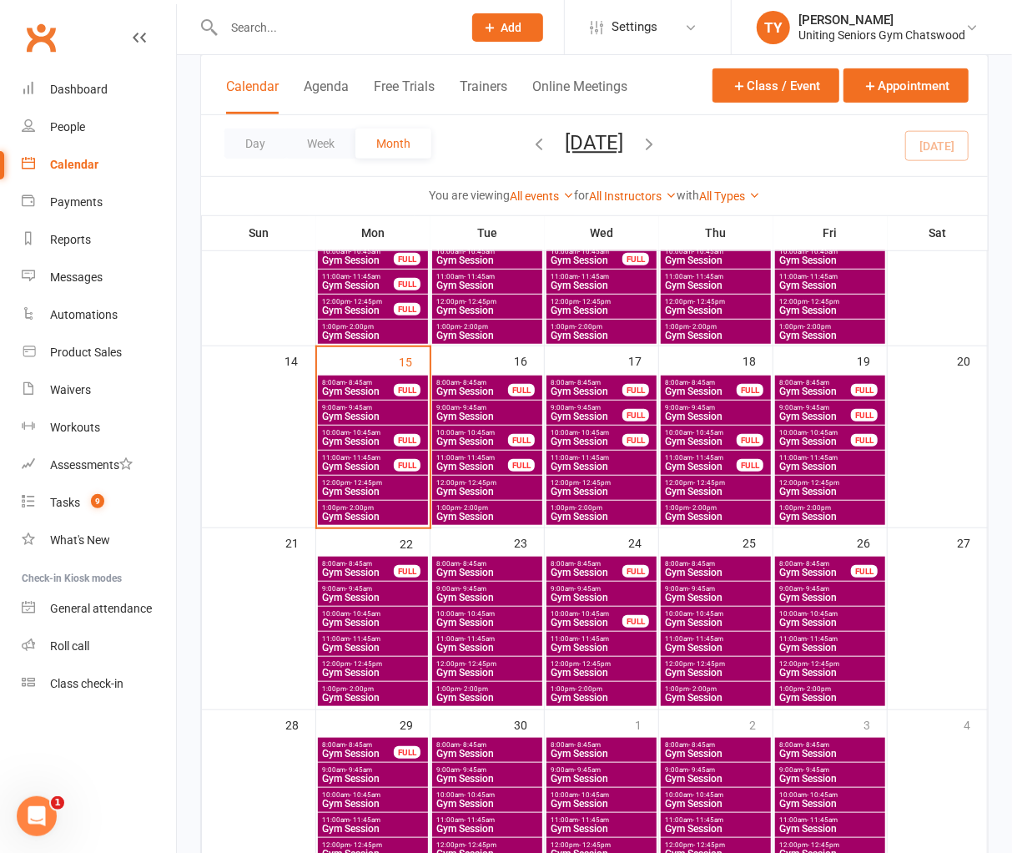
click at [810, 621] on span "Gym Session" at bounding box center [830, 623] width 103 height 10
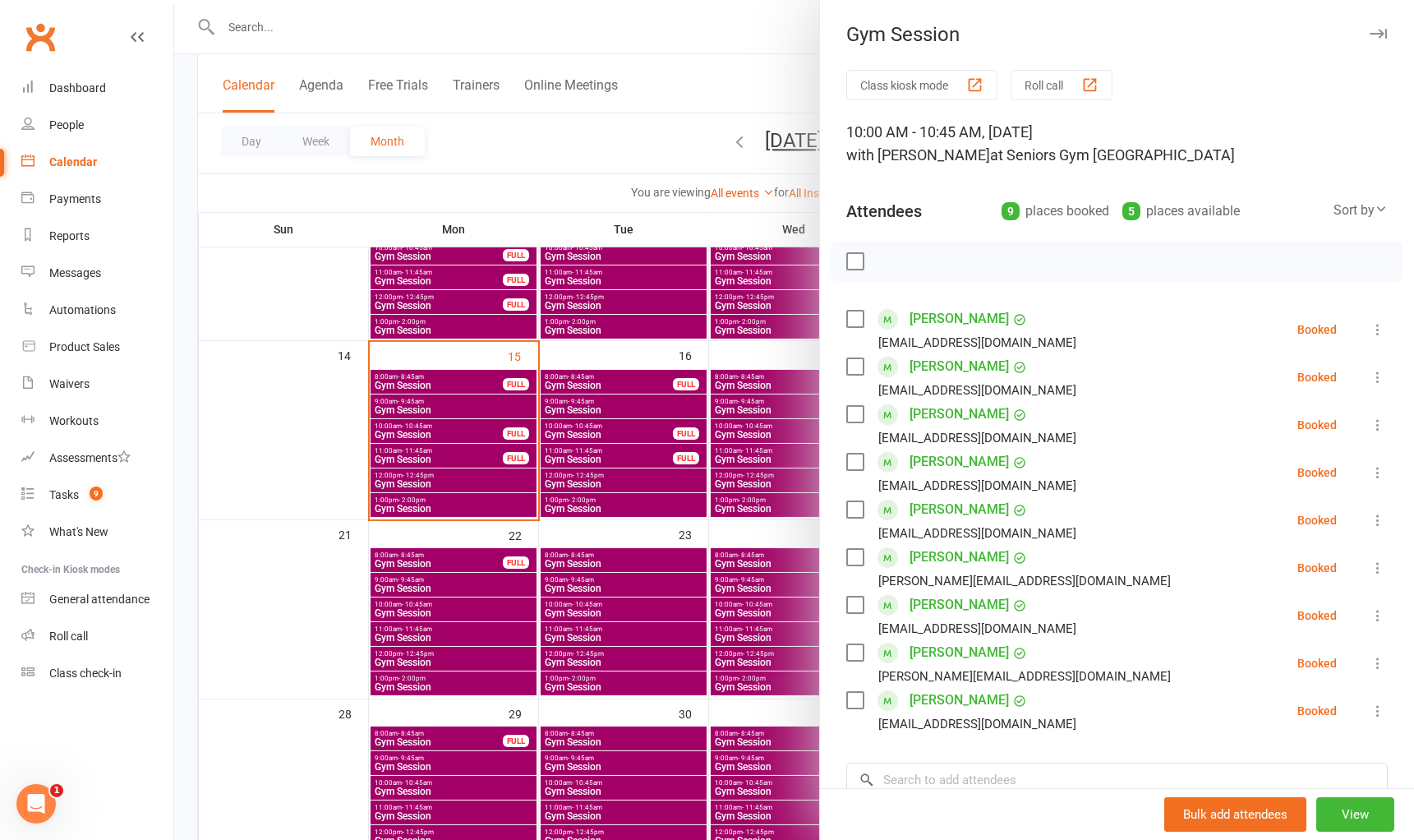
click at [524, 422] on div at bounding box center [794, 420] width 1240 height 840
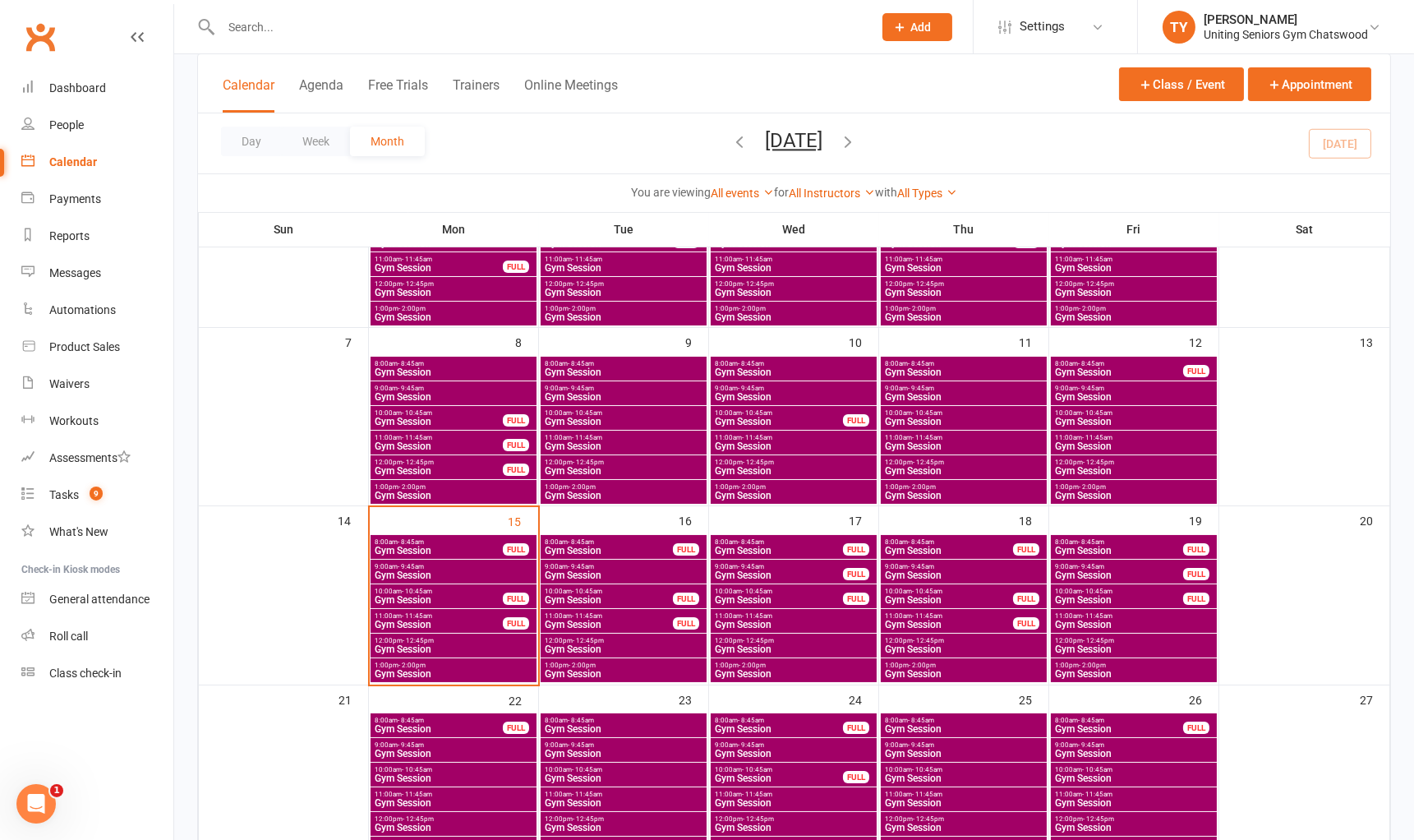
scroll to position [0, 0]
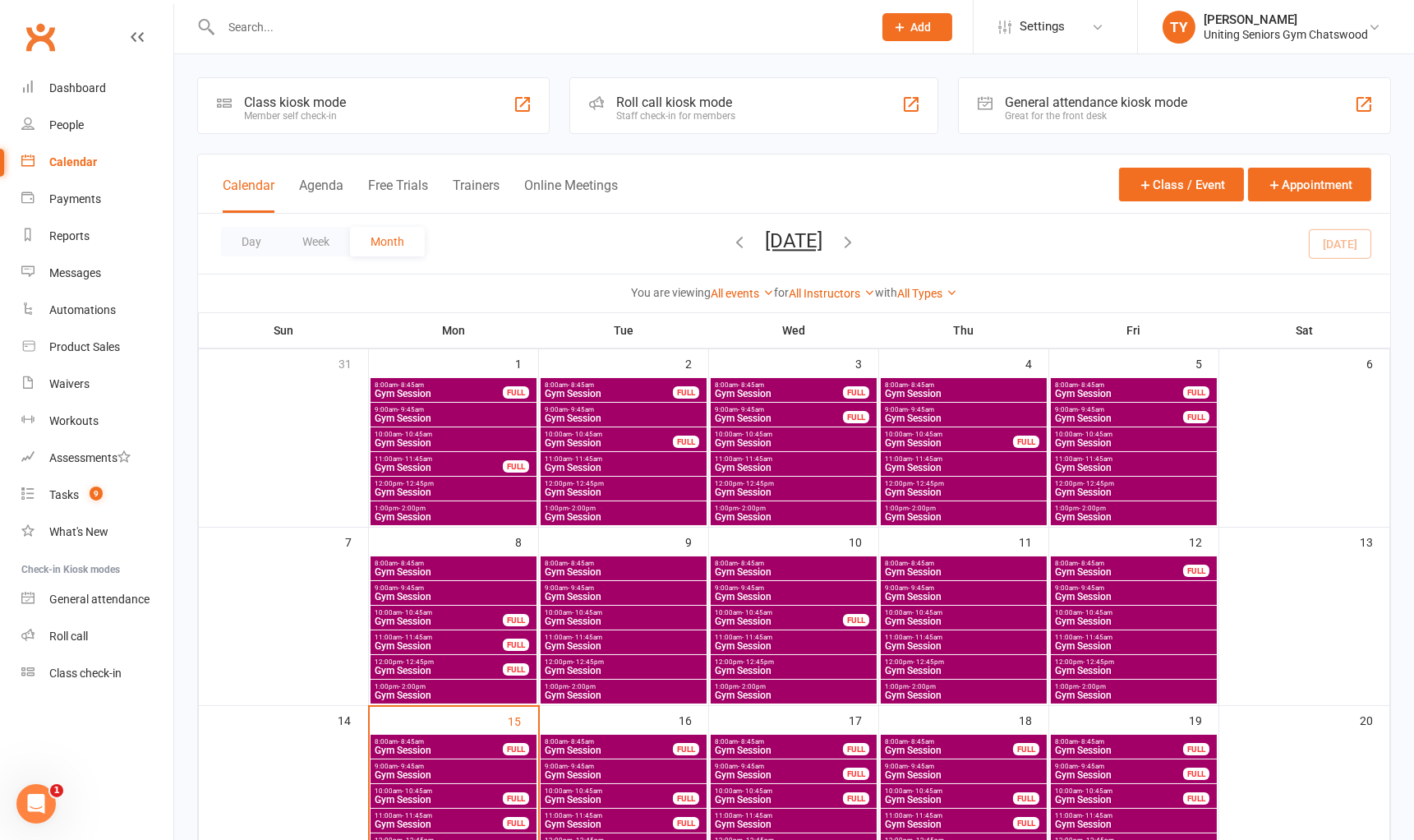
click at [700, 115] on div "Staff check-in for members" at bounding box center [675, 116] width 119 height 12
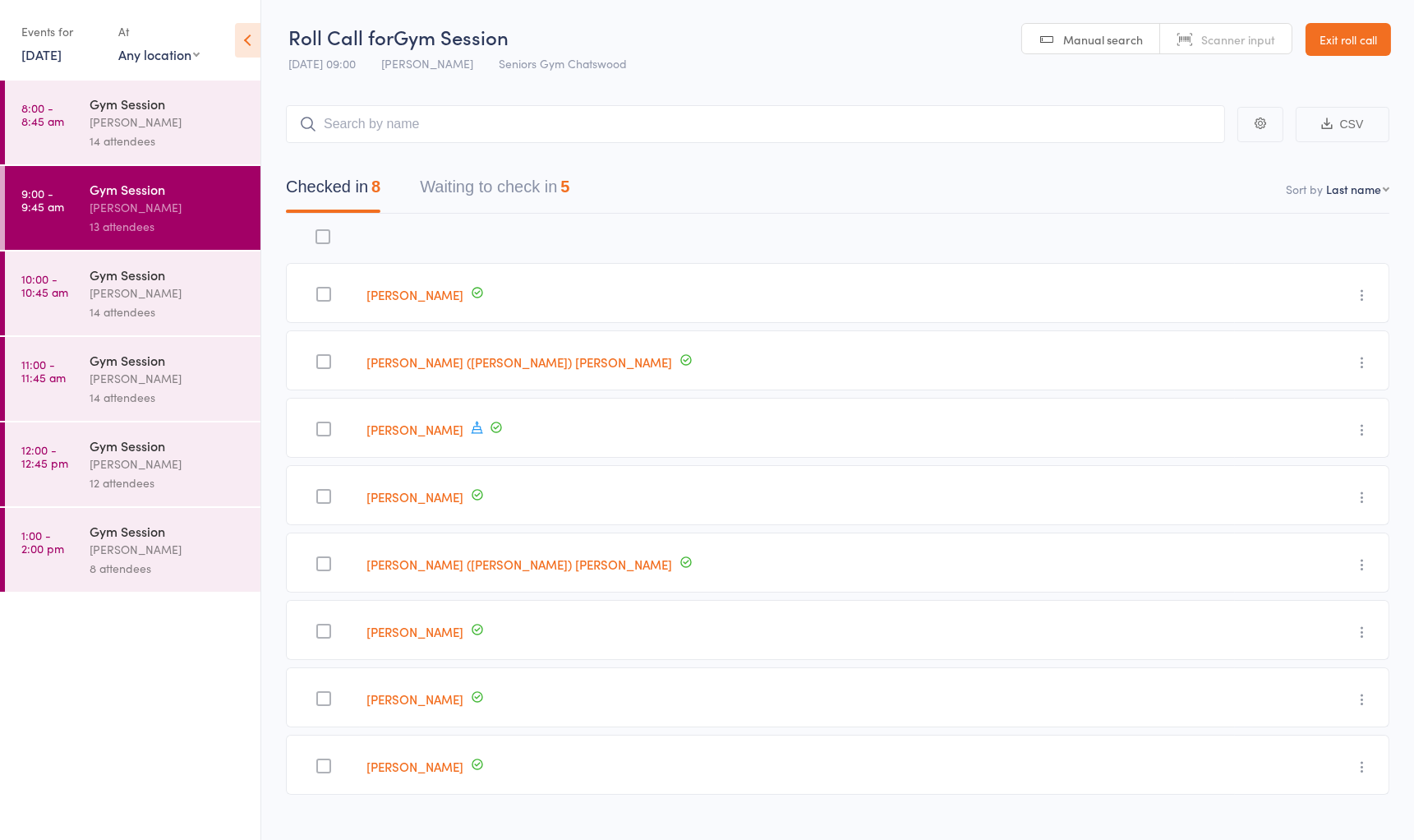
click at [538, 186] on button "Waiting to check in 5" at bounding box center [494, 191] width 150 height 43
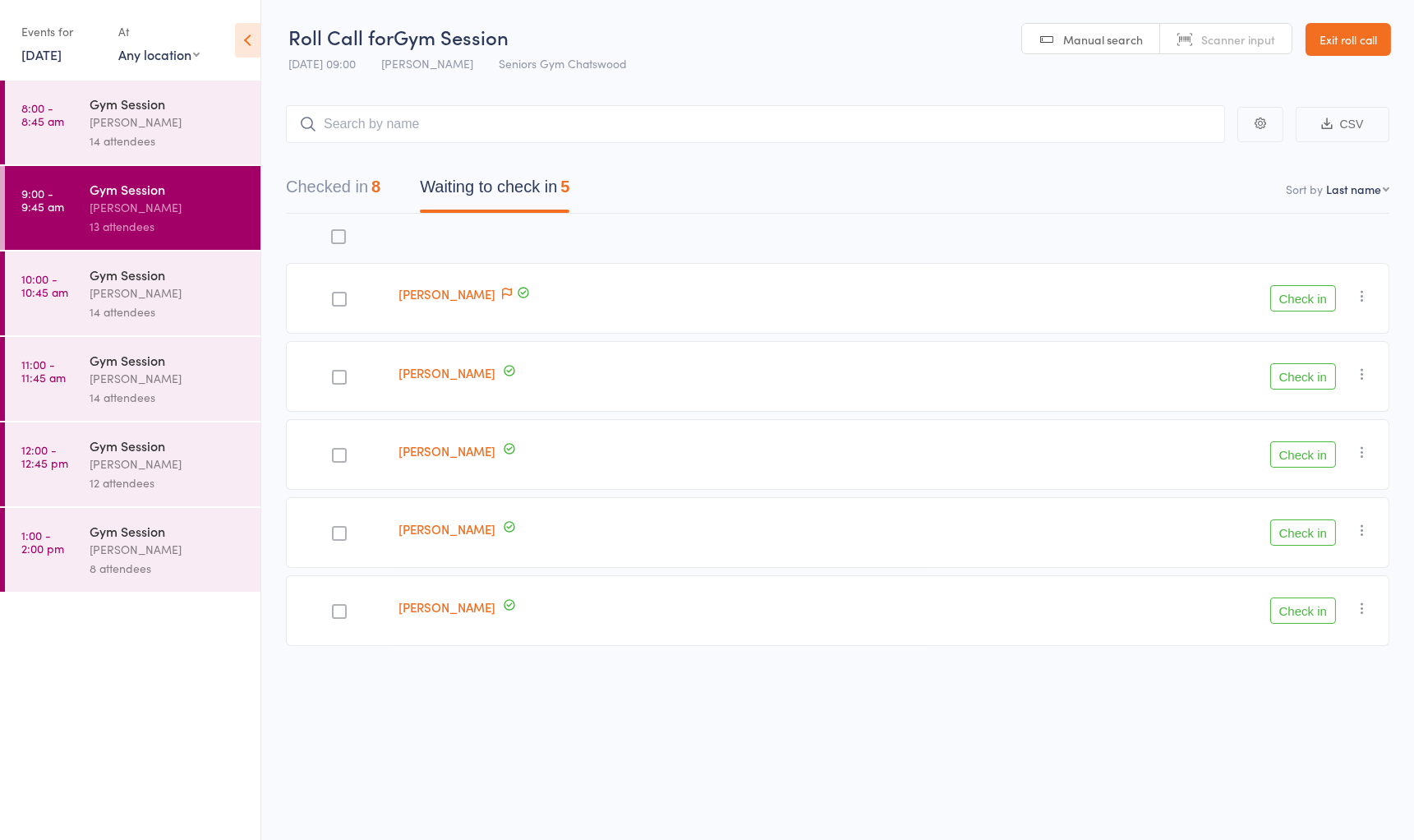
click at [161, 128] on div "[PERSON_NAME]" at bounding box center [167, 121] width 157 height 19
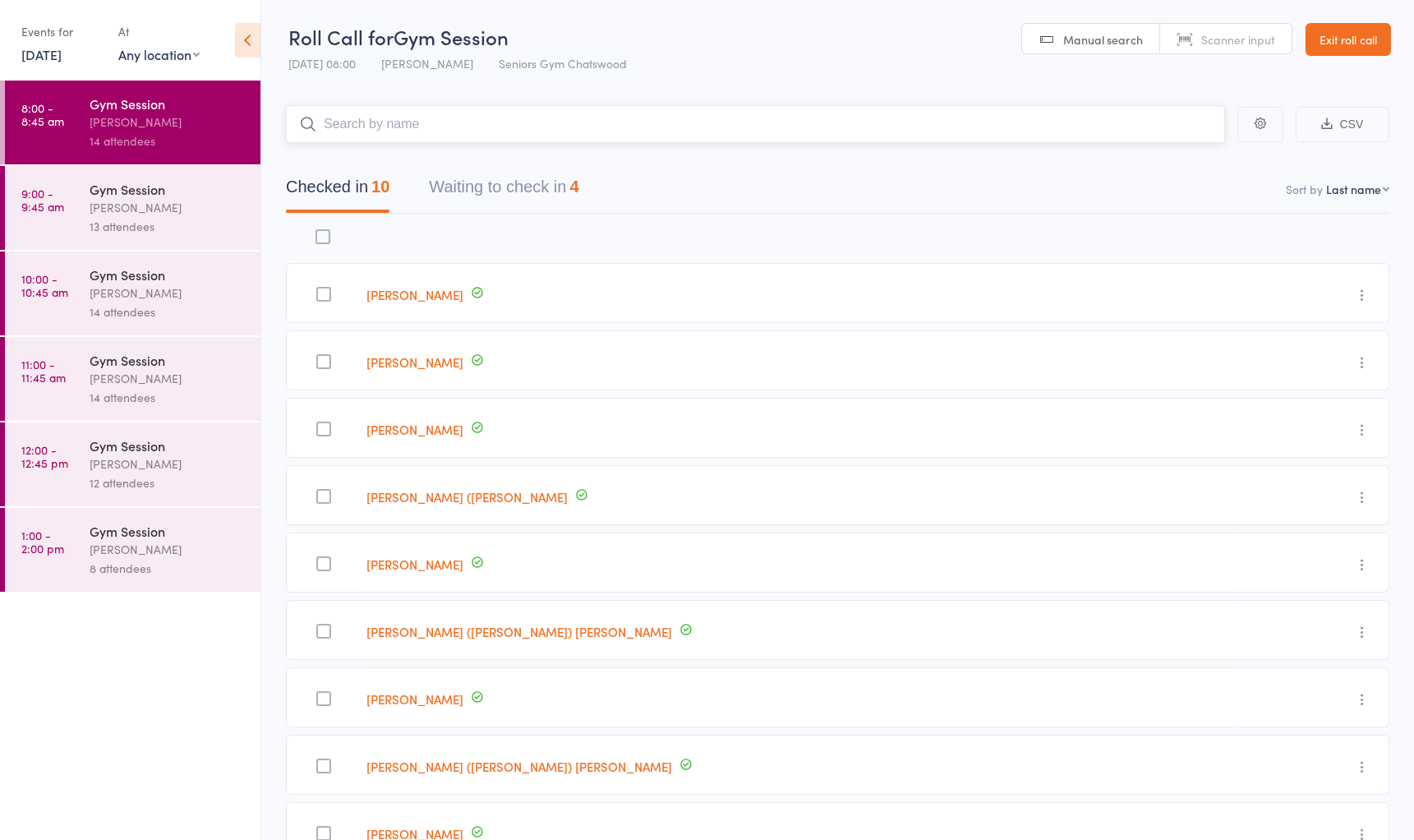
click at [522, 193] on button "Waiting to check in 4" at bounding box center [504, 191] width 150 height 43
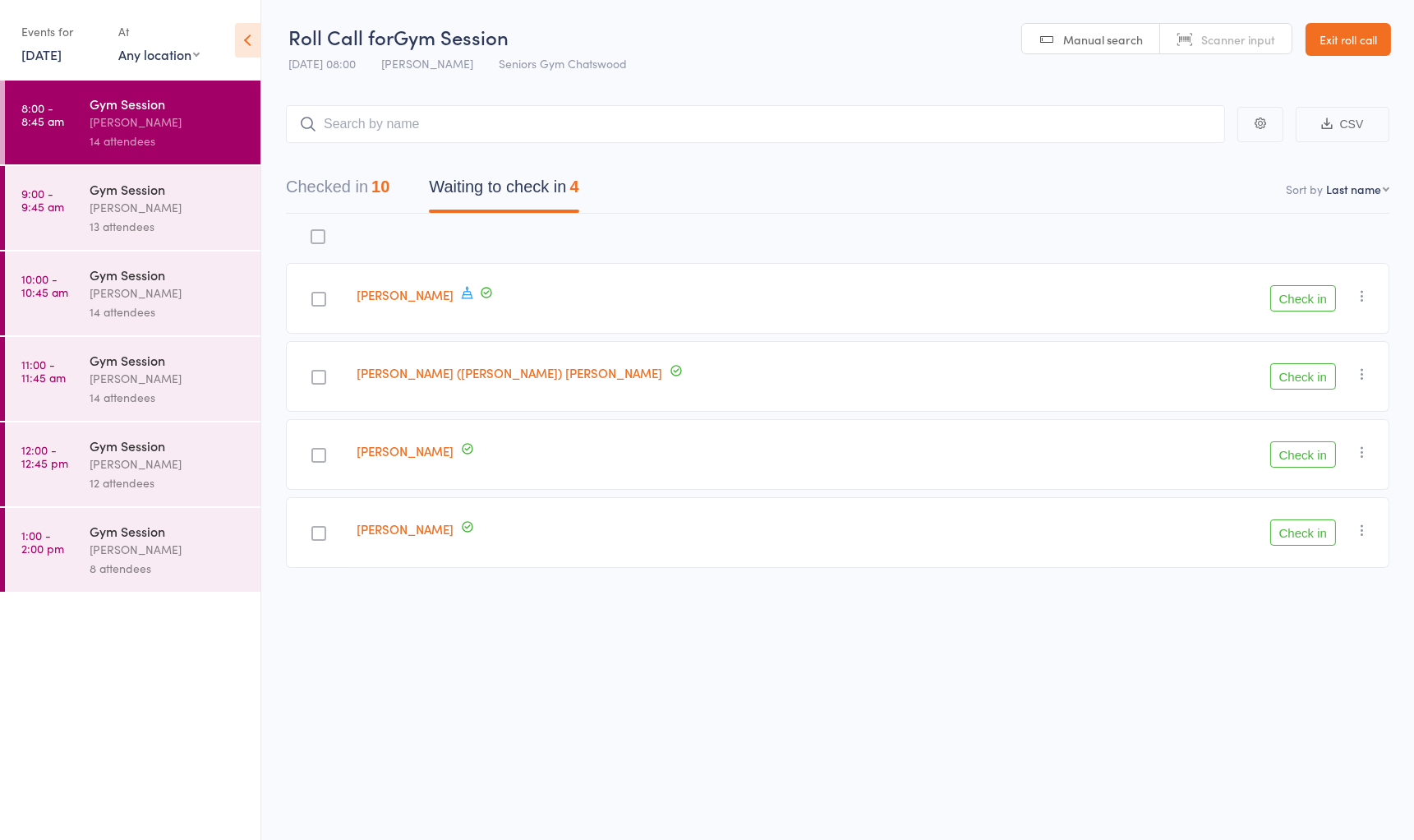
click at [1302, 293] on button "Check in" at bounding box center [1303, 298] width 66 height 27
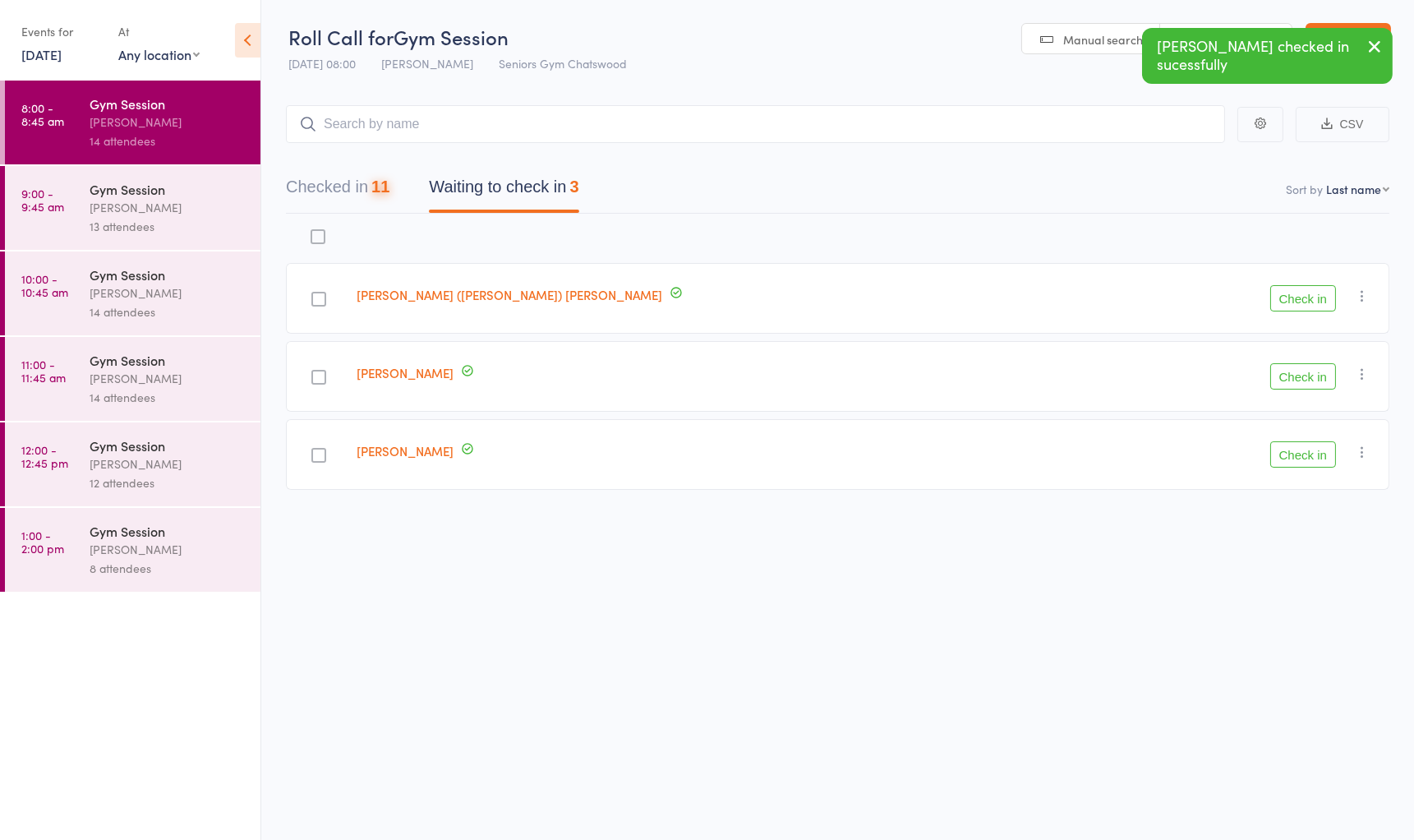
click at [1302, 293] on button "Check in" at bounding box center [1303, 298] width 66 height 27
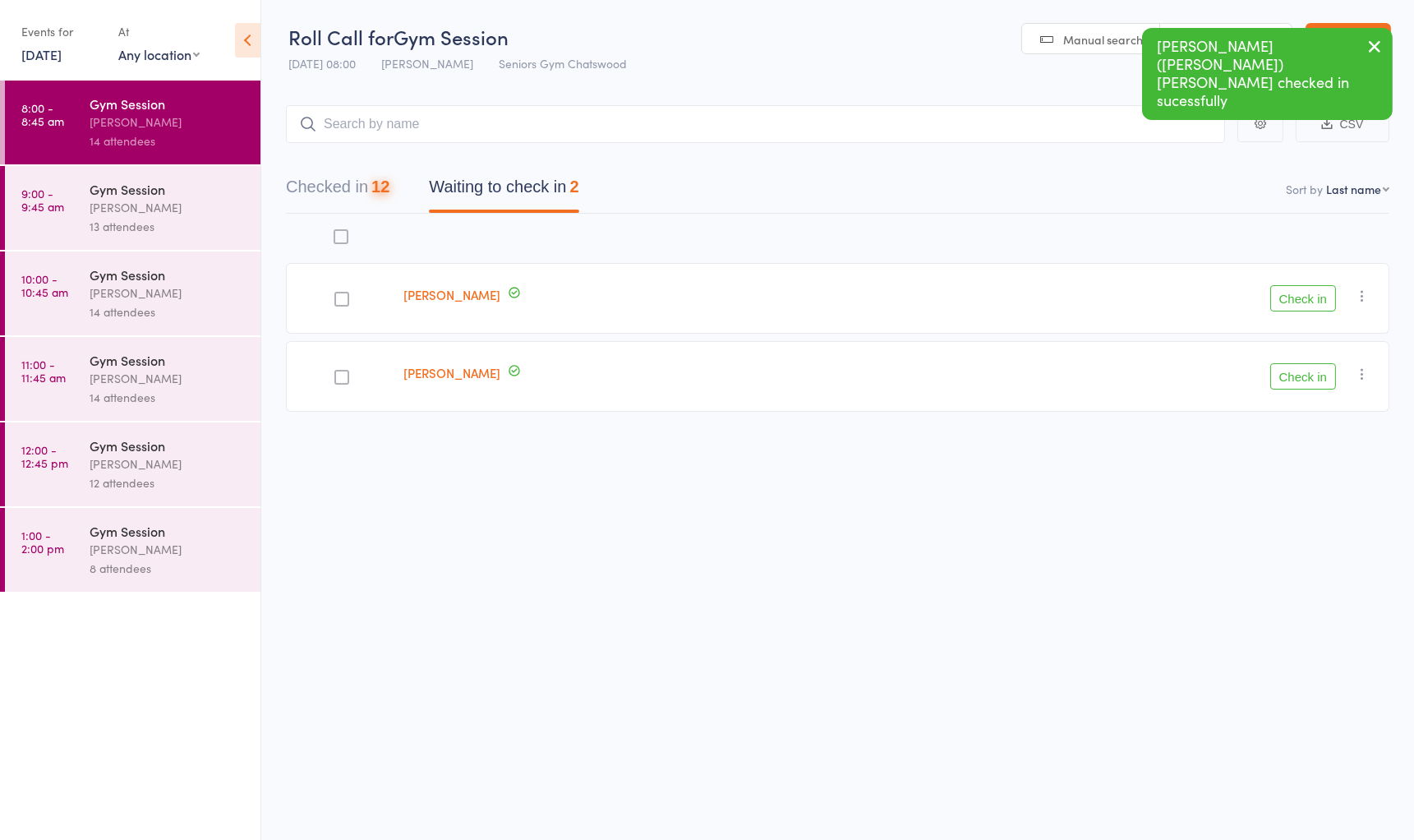
click at [1302, 293] on button "Check in" at bounding box center [1303, 298] width 66 height 27
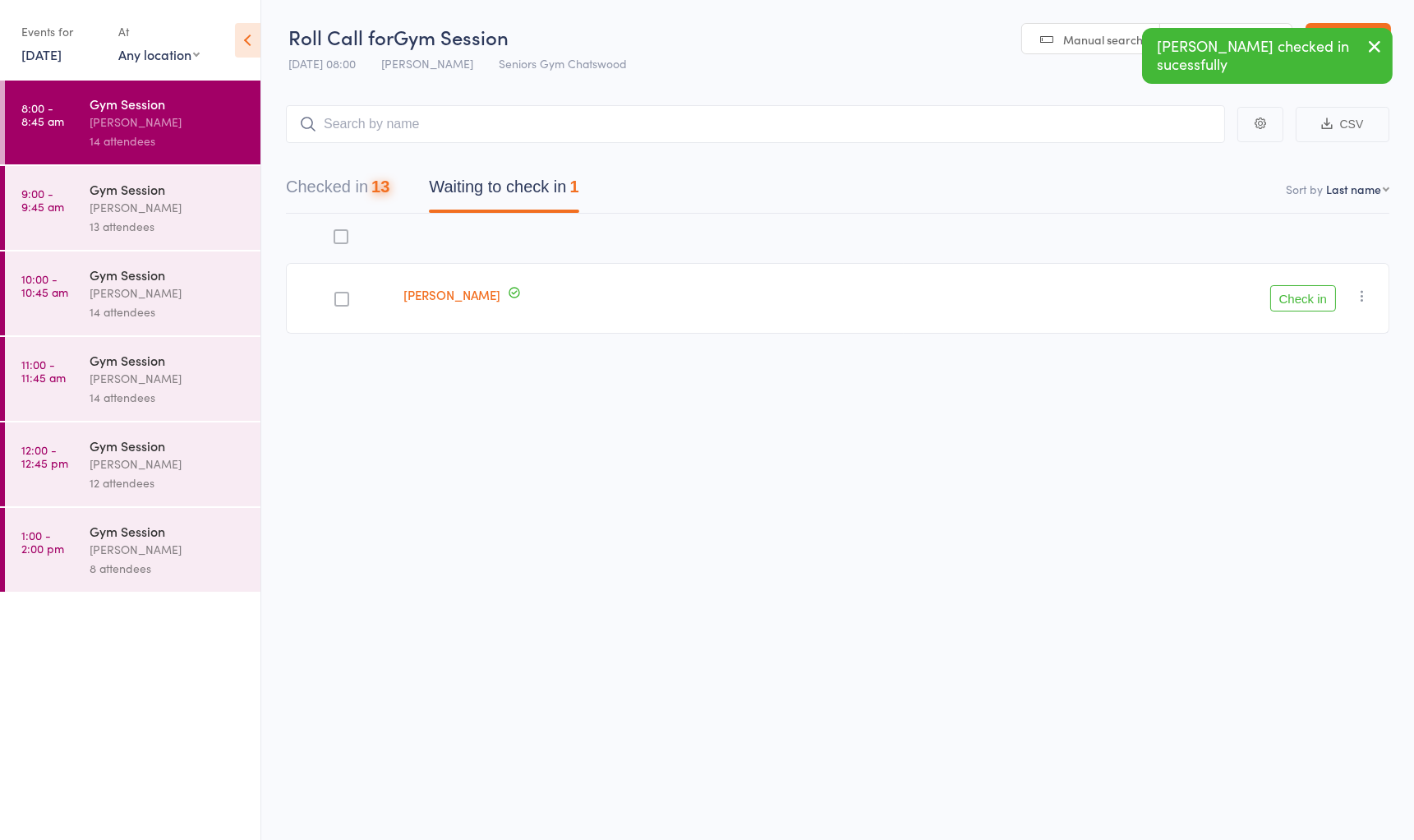
click at [1302, 293] on button "Check in" at bounding box center [1303, 298] width 66 height 27
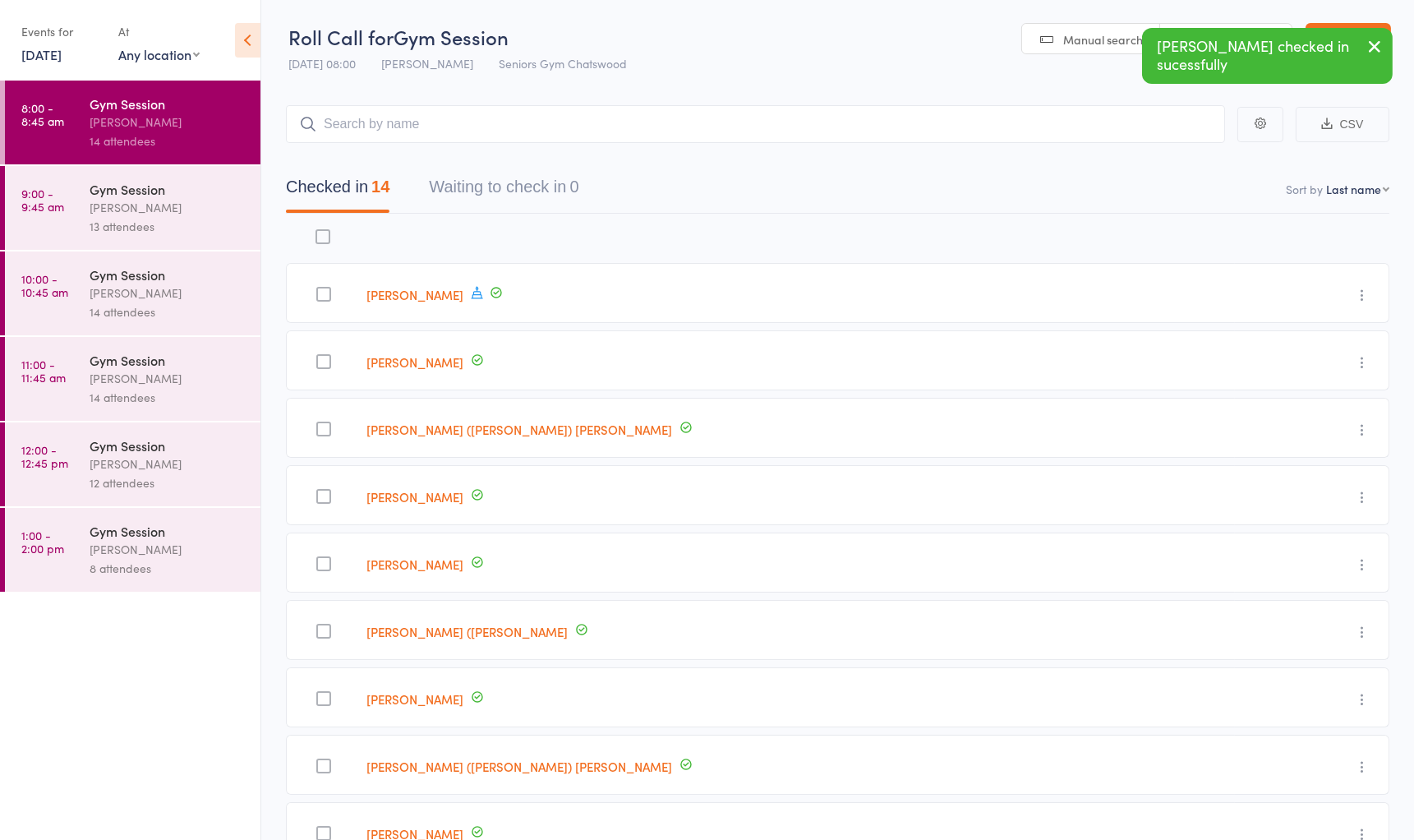
click at [186, 207] on div "[PERSON_NAME]" at bounding box center [167, 207] width 157 height 19
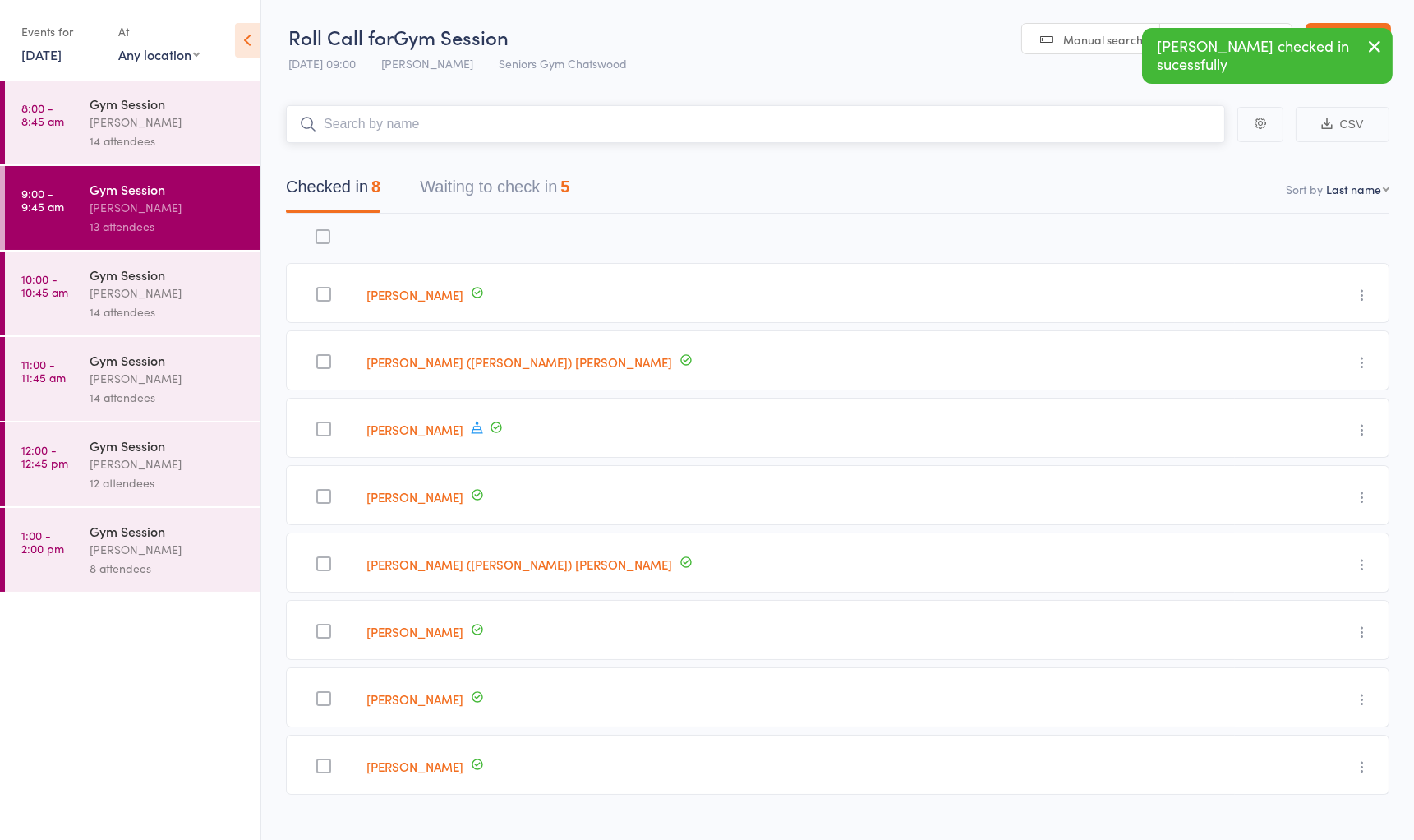
click at [537, 199] on button "Waiting to check in 5" at bounding box center [494, 191] width 150 height 43
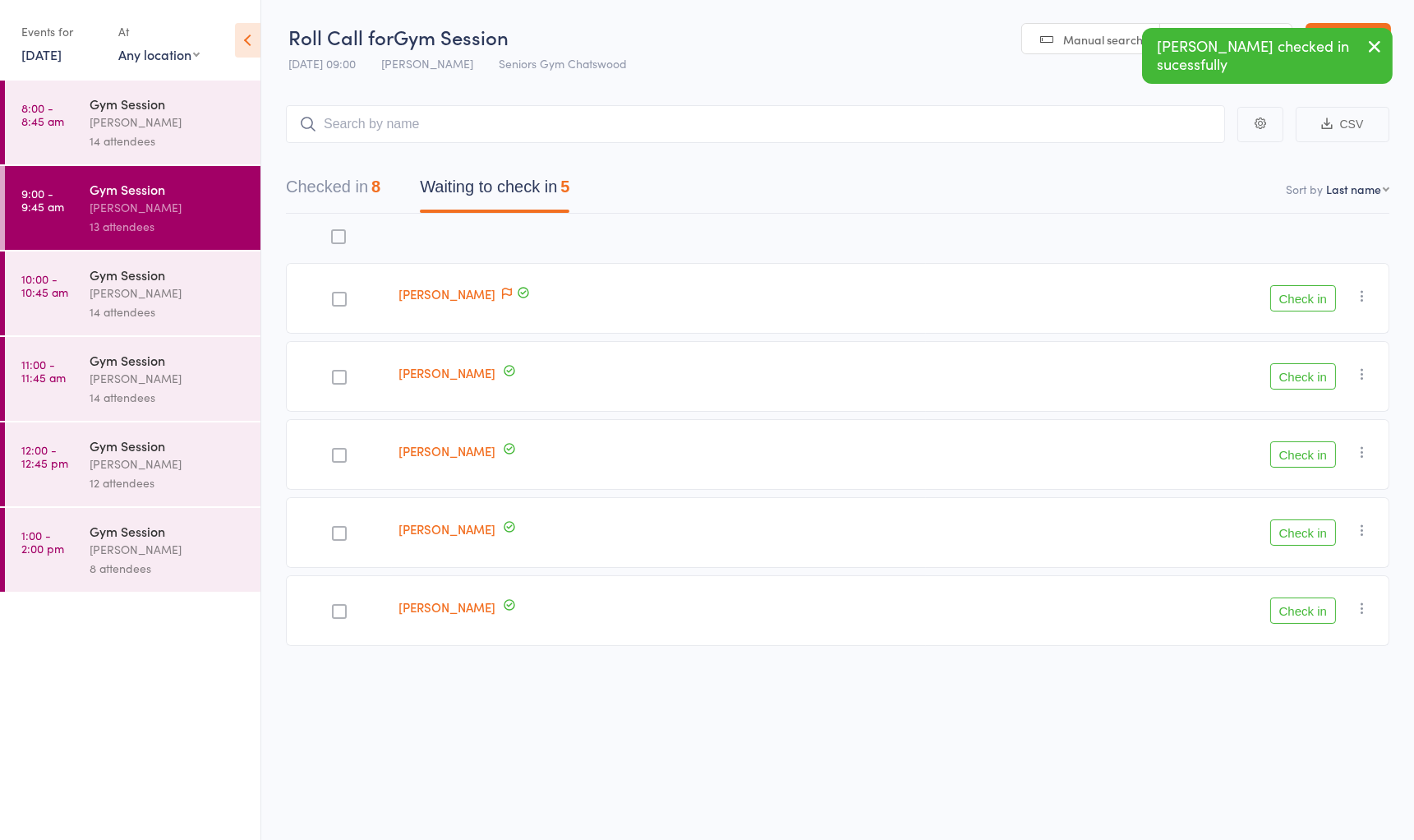
click at [1288, 298] on button "Check in" at bounding box center [1303, 298] width 66 height 27
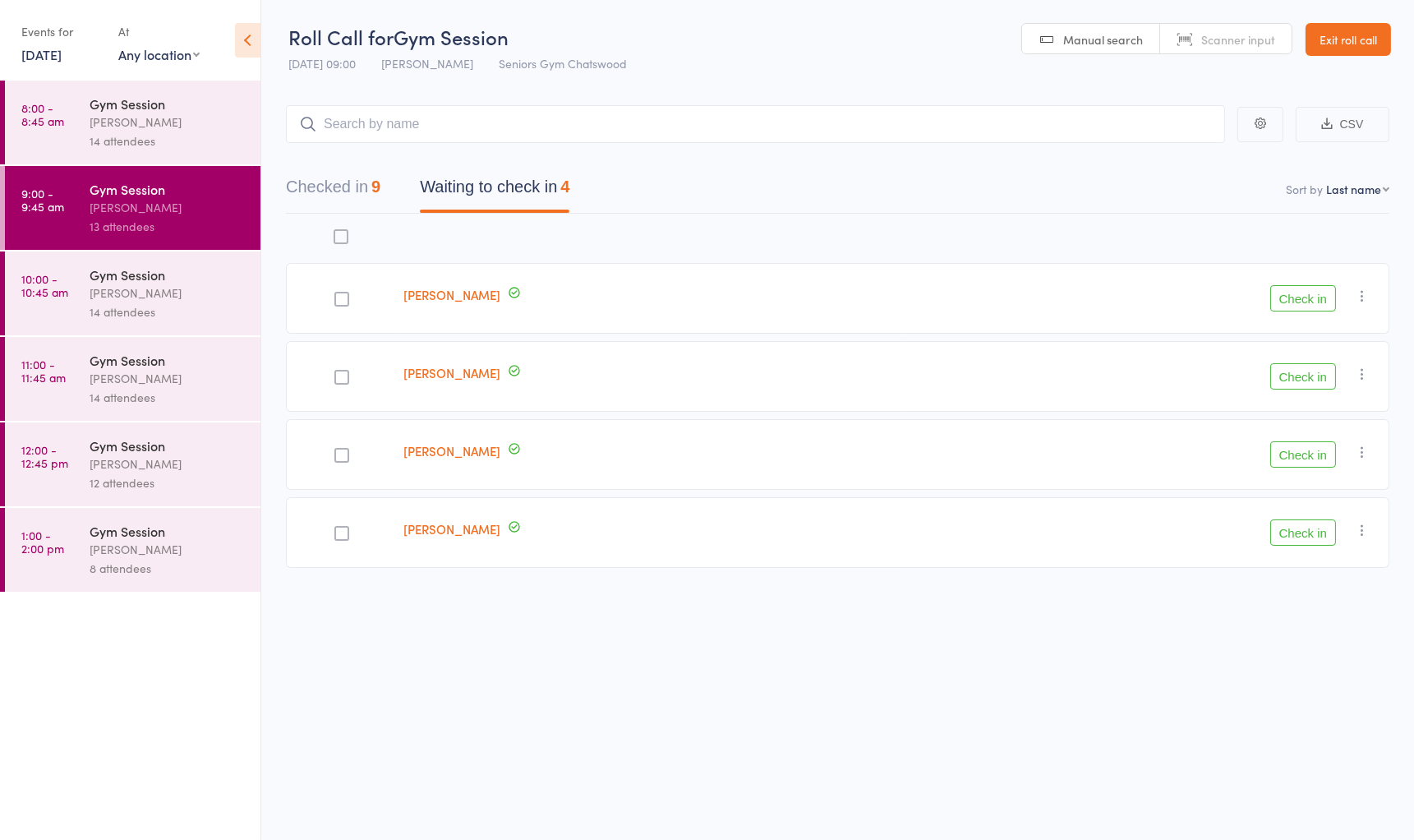
click at [352, 176] on button "Checked in 9" at bounding box center [333, 191] width 95 height 43
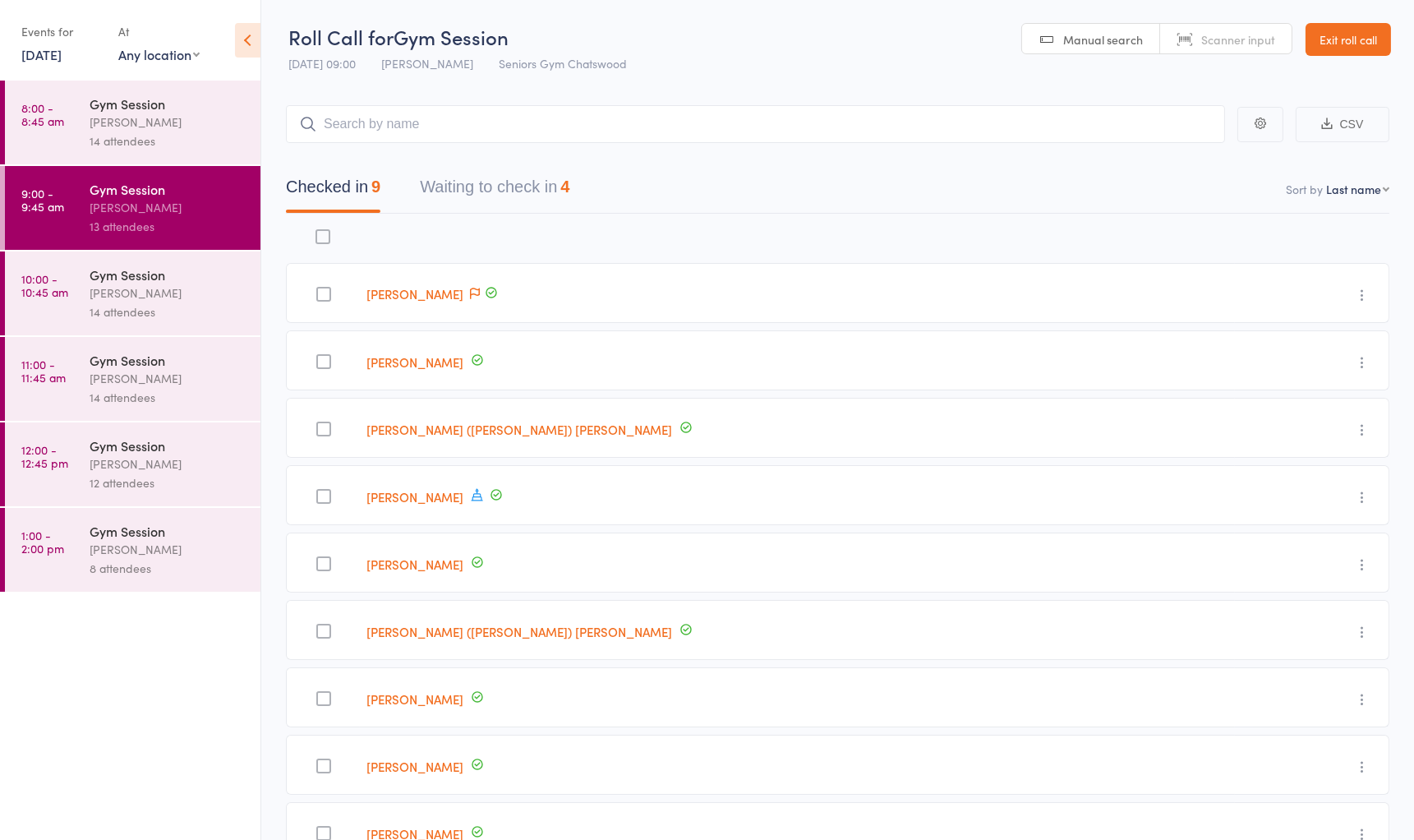
click at [1324, 31] on link "Exit roll call" at bounding box center [1348, 38] width 86 height 32
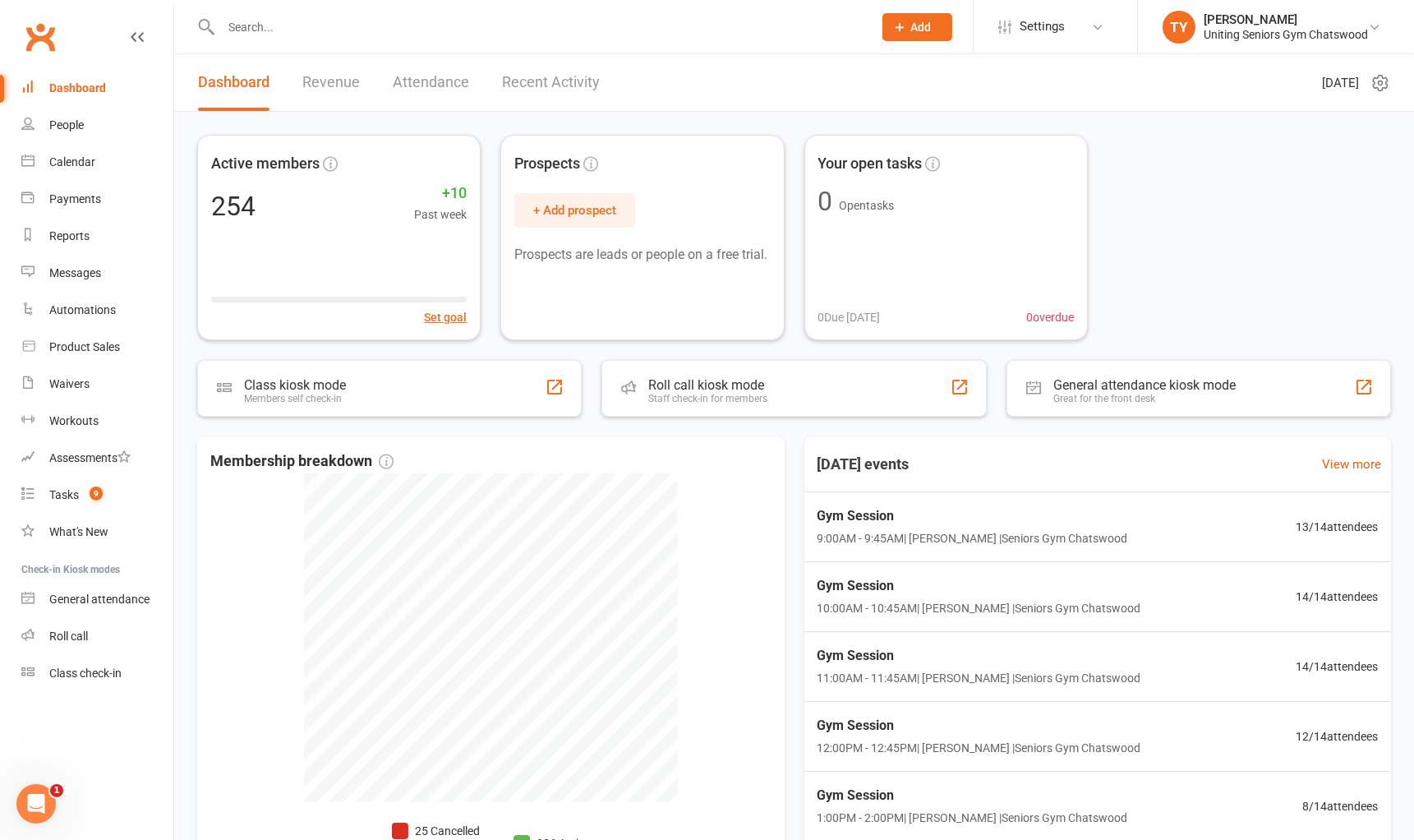
click at [653, 16] on input "text" at bounding box center [538, 27] width 645 height 23
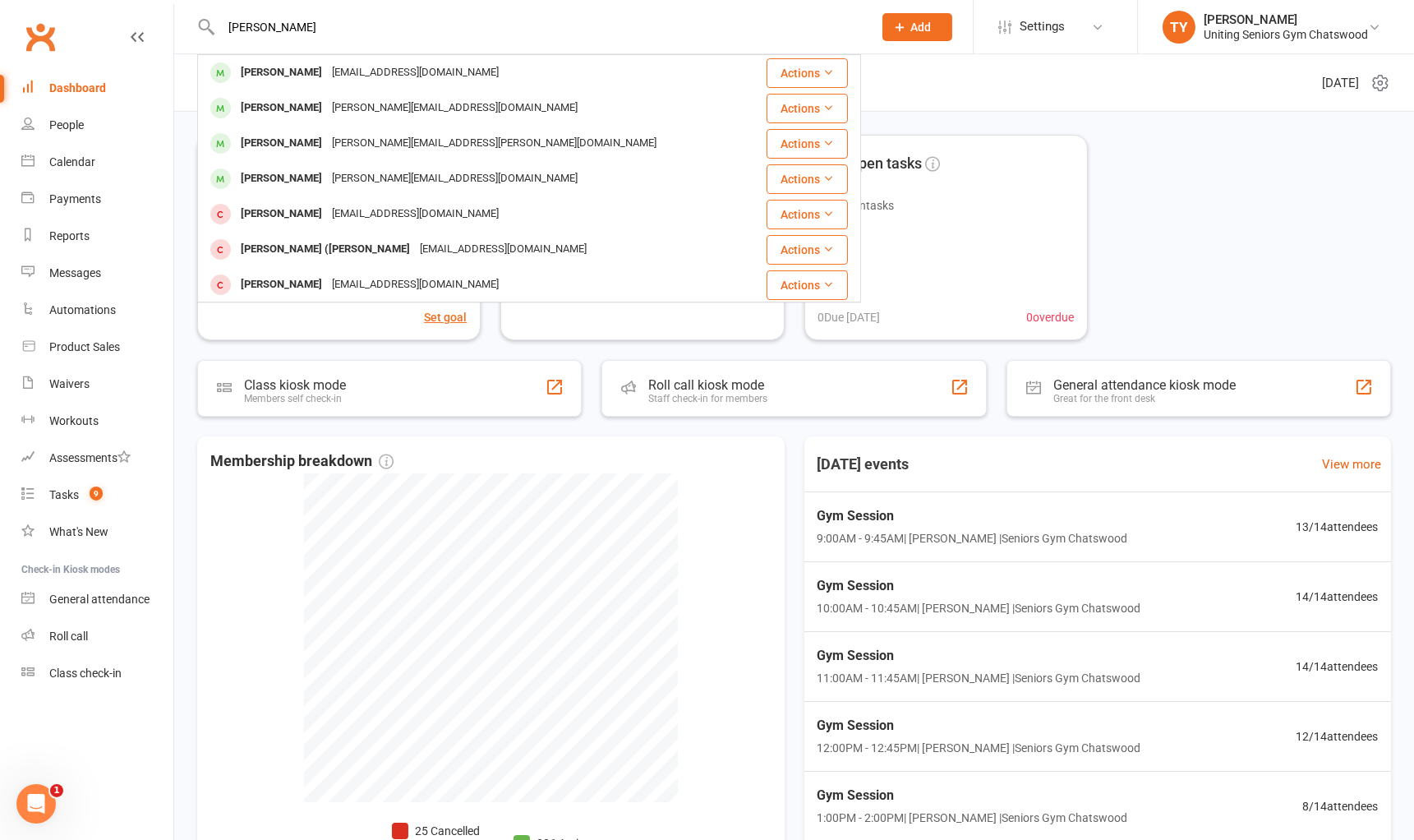
type input "[PERSON_NAME]"
click at [578, 68] on div "[PERSON_NAME] [PERSON_NAME][EMAIL_ADDRESS][DOMAIN_NAME]" at bounding box center [476, 73] width 553 height 33
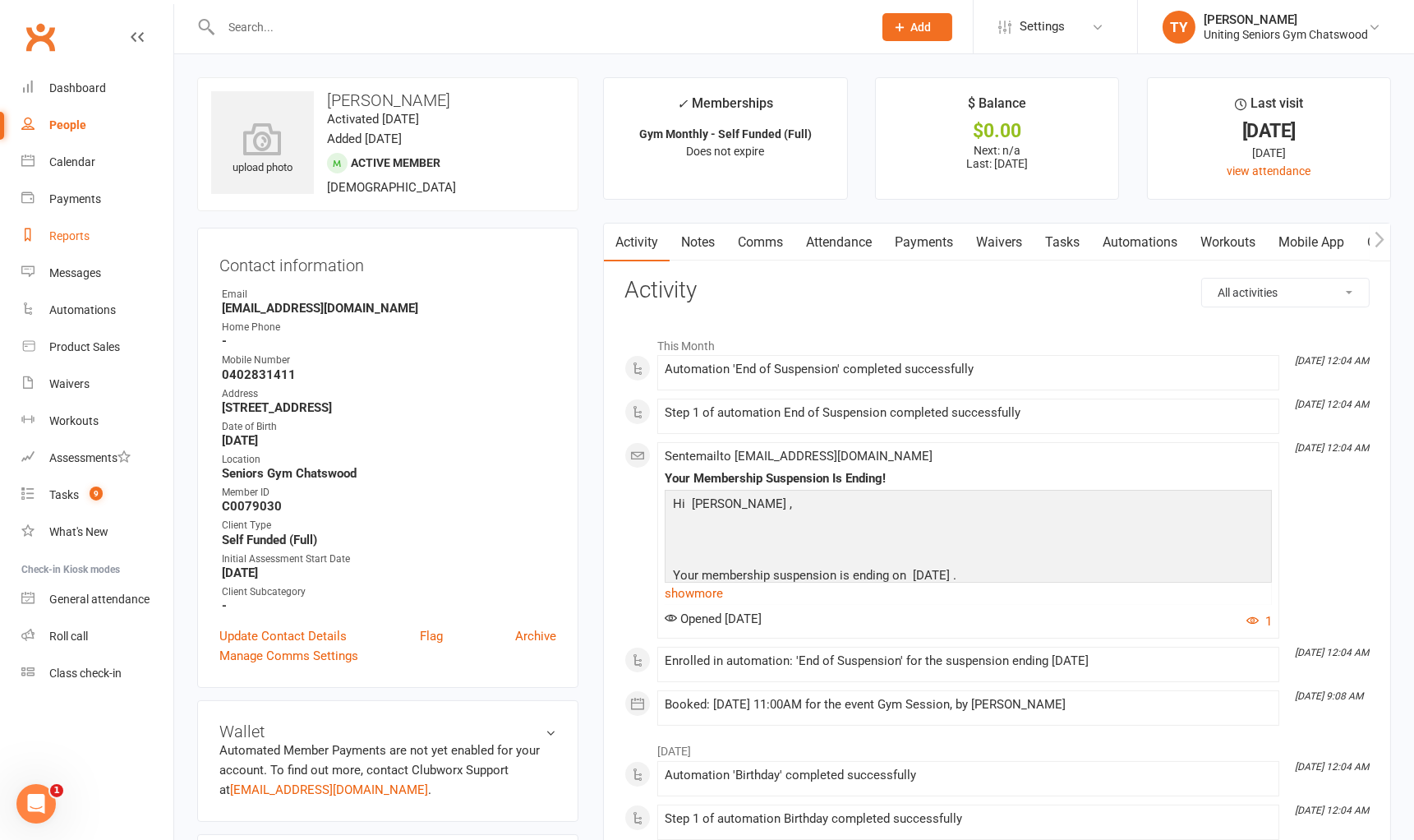
click at [92, 242] on link "Reports" at bounding box center [97, 236] width 152 height 37
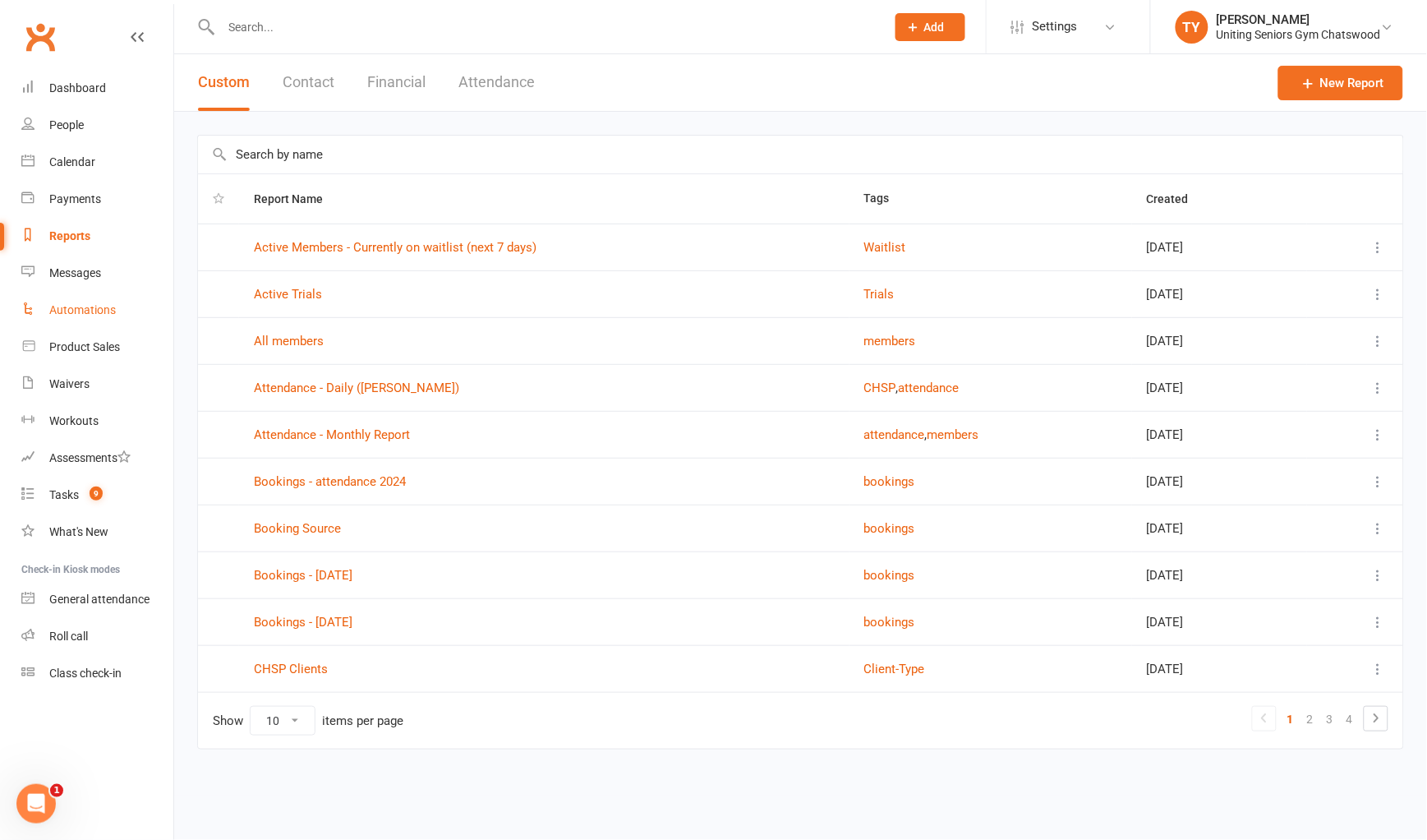
click at [96, 308] on div "Automations" at bounding box center [83, 309] width 67 height 13
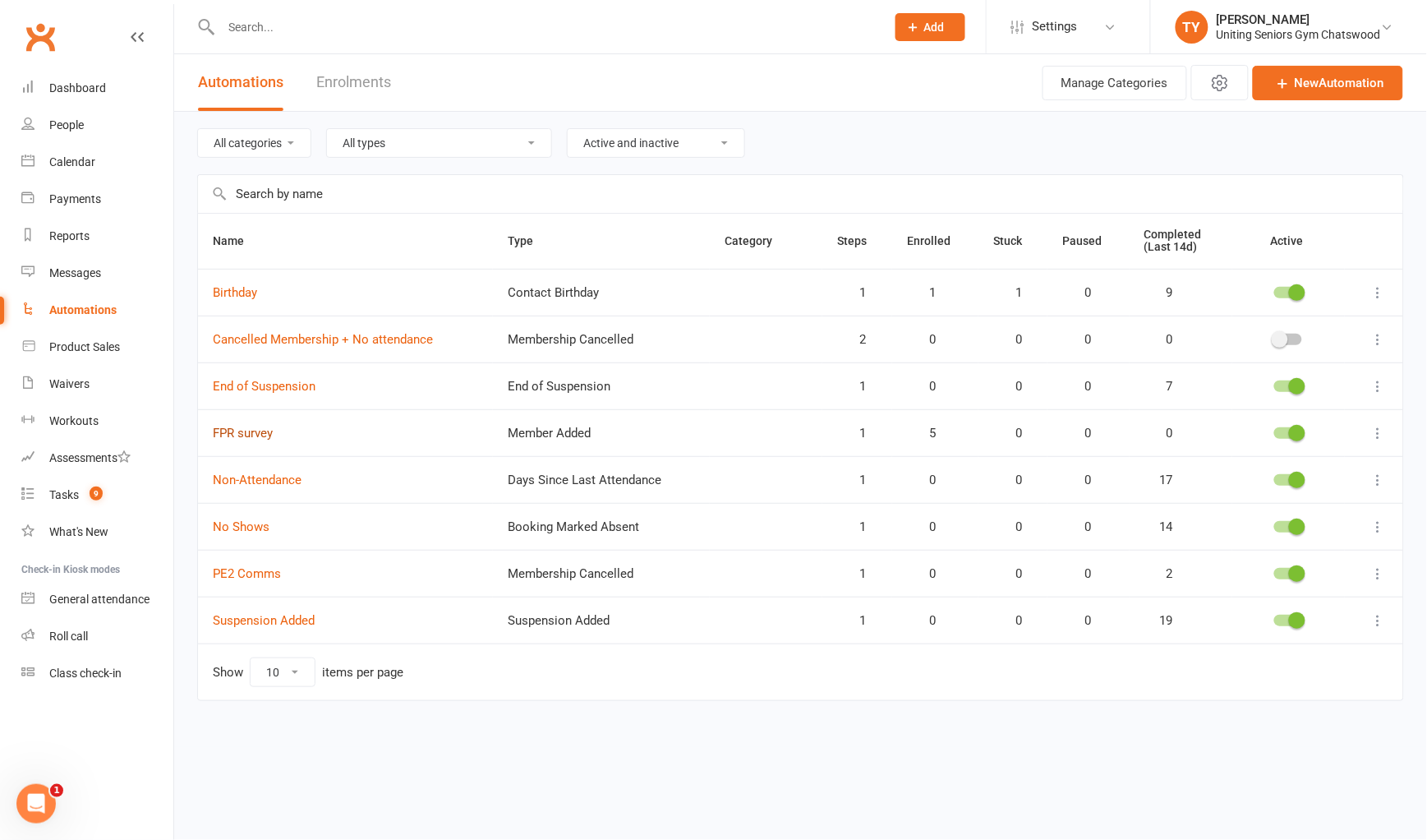
click at [219, 432] on link "FPR survey" at bounding box center [242, 432] width 60 height 15
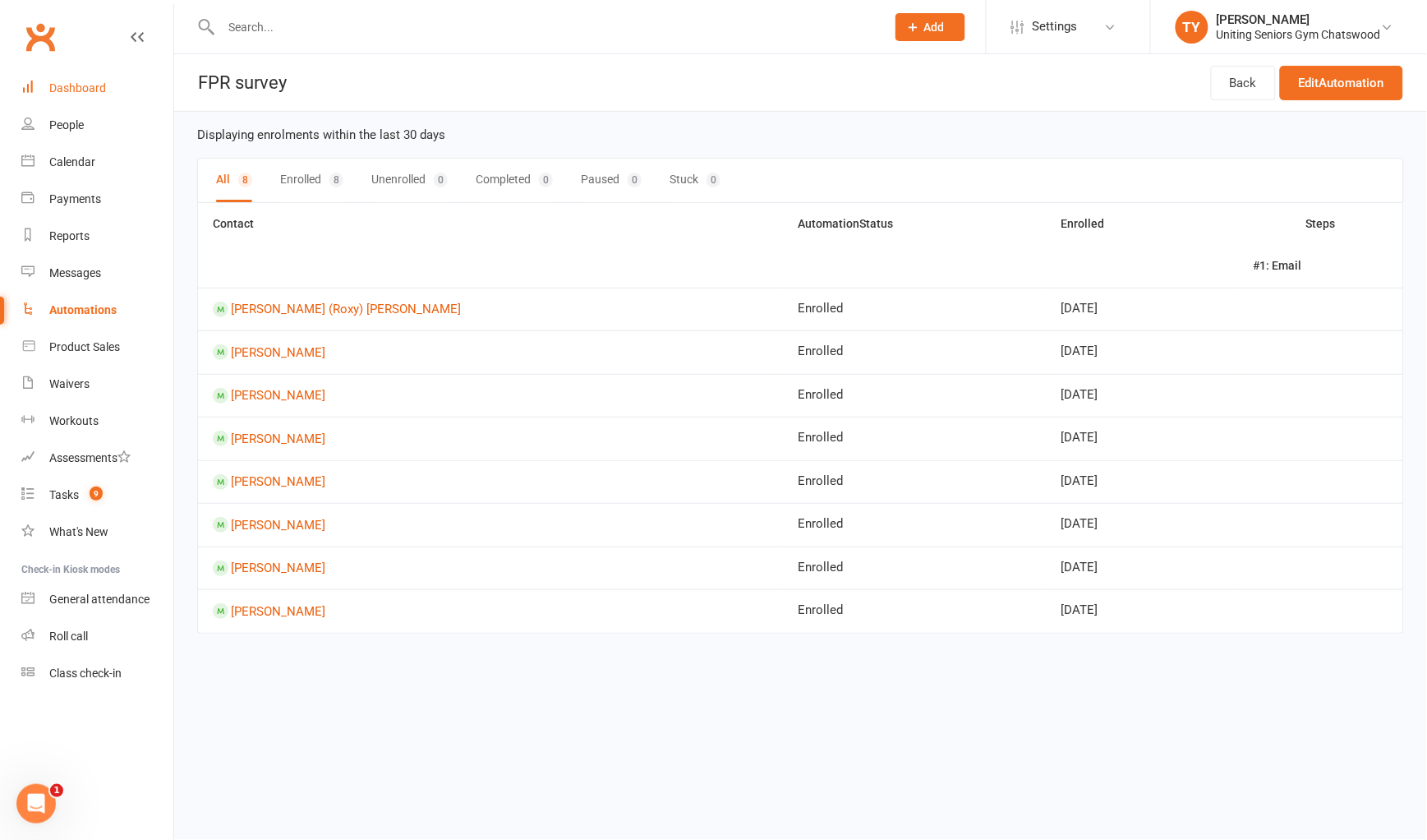
click at [84, 91] on div "Dashboard" at bounding box center [78, 88] width 57 height 13
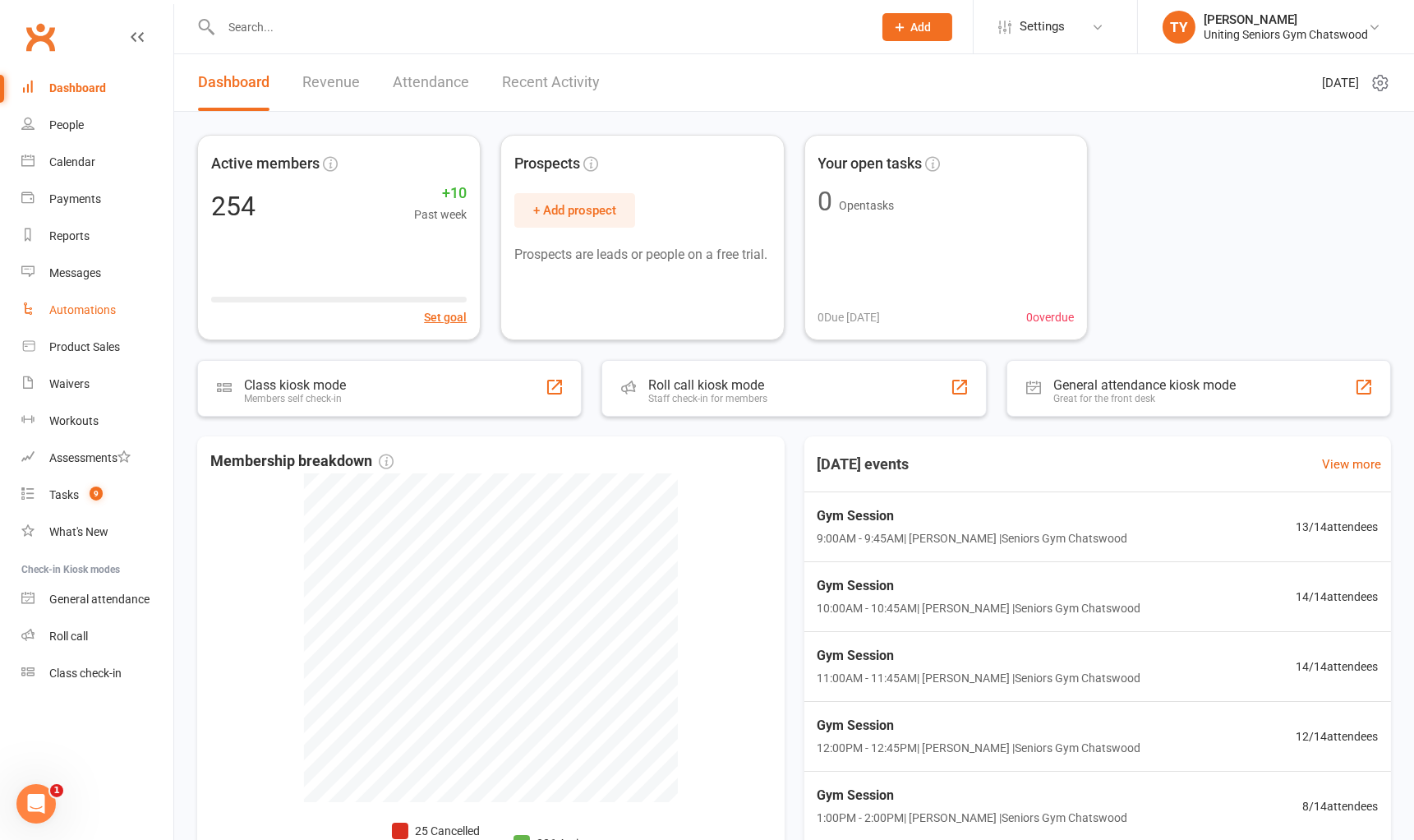
click at [81, 299] on link "Automations" at bounding box center [97, 310] width 152 height 37
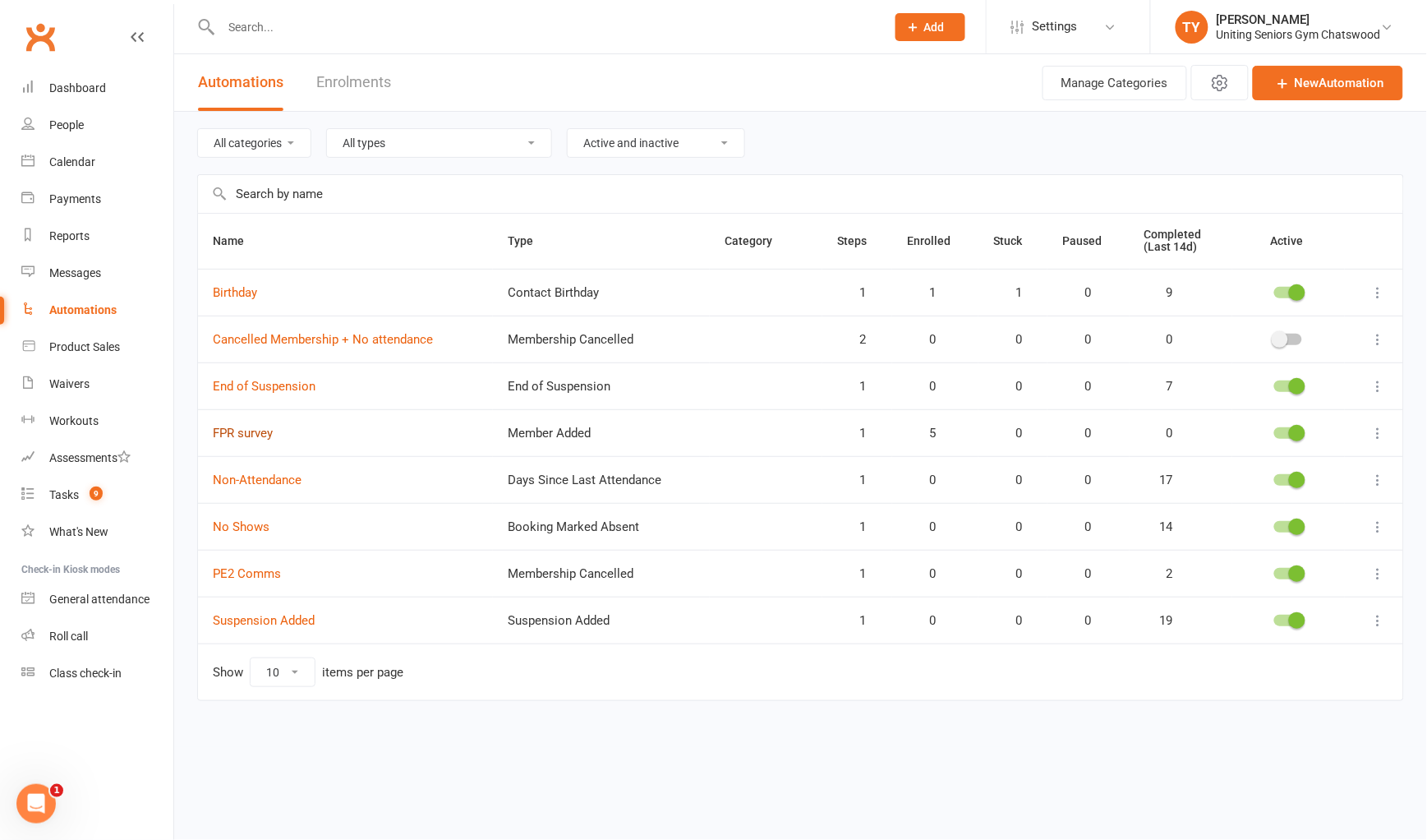
click at [258, 435] on link "FPR survey" at bounding box center [242, 432] width 60 height 15
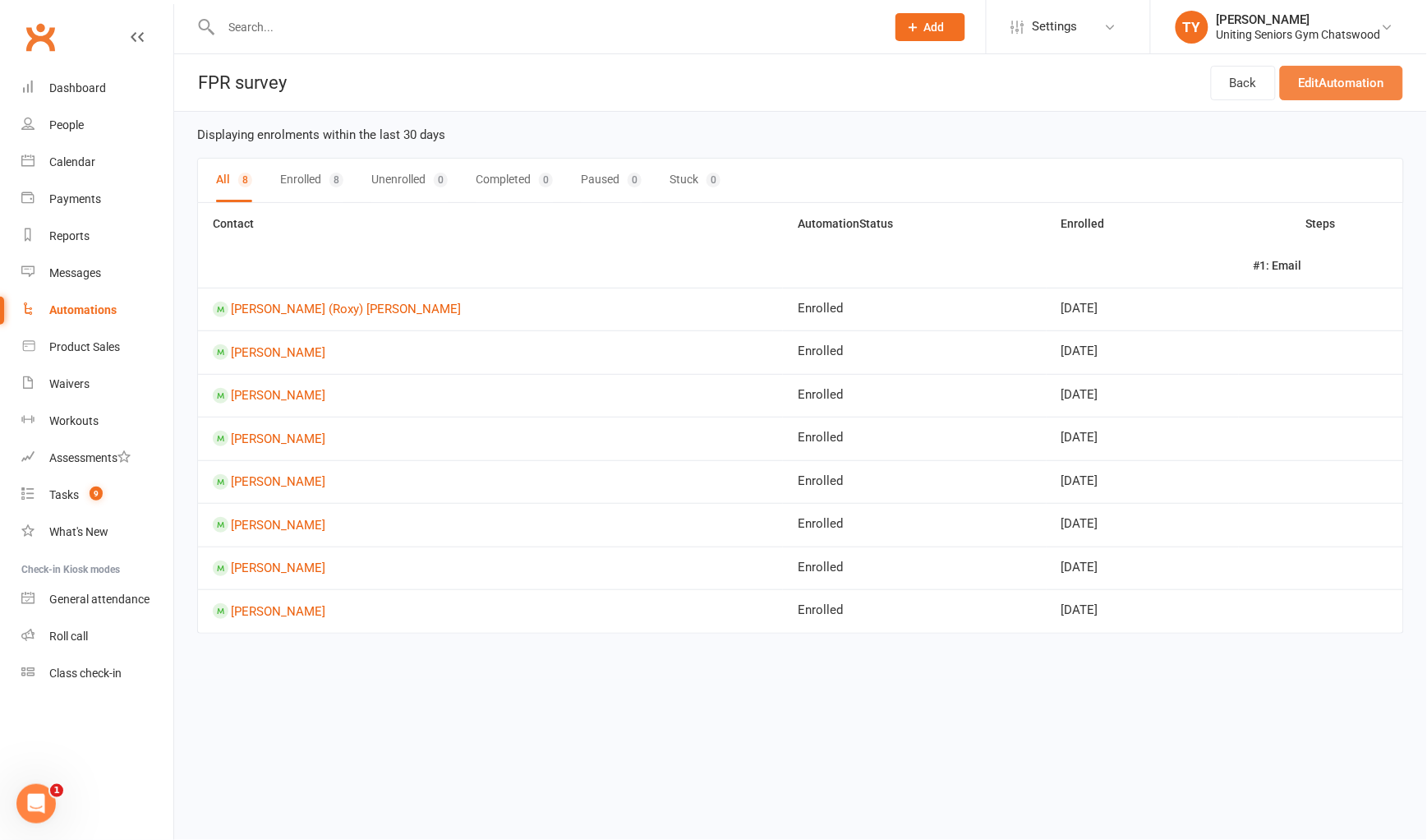
click at [1295, 83] on link "Edit Automation" at bounding box center [1341, 83] width 123 height 34
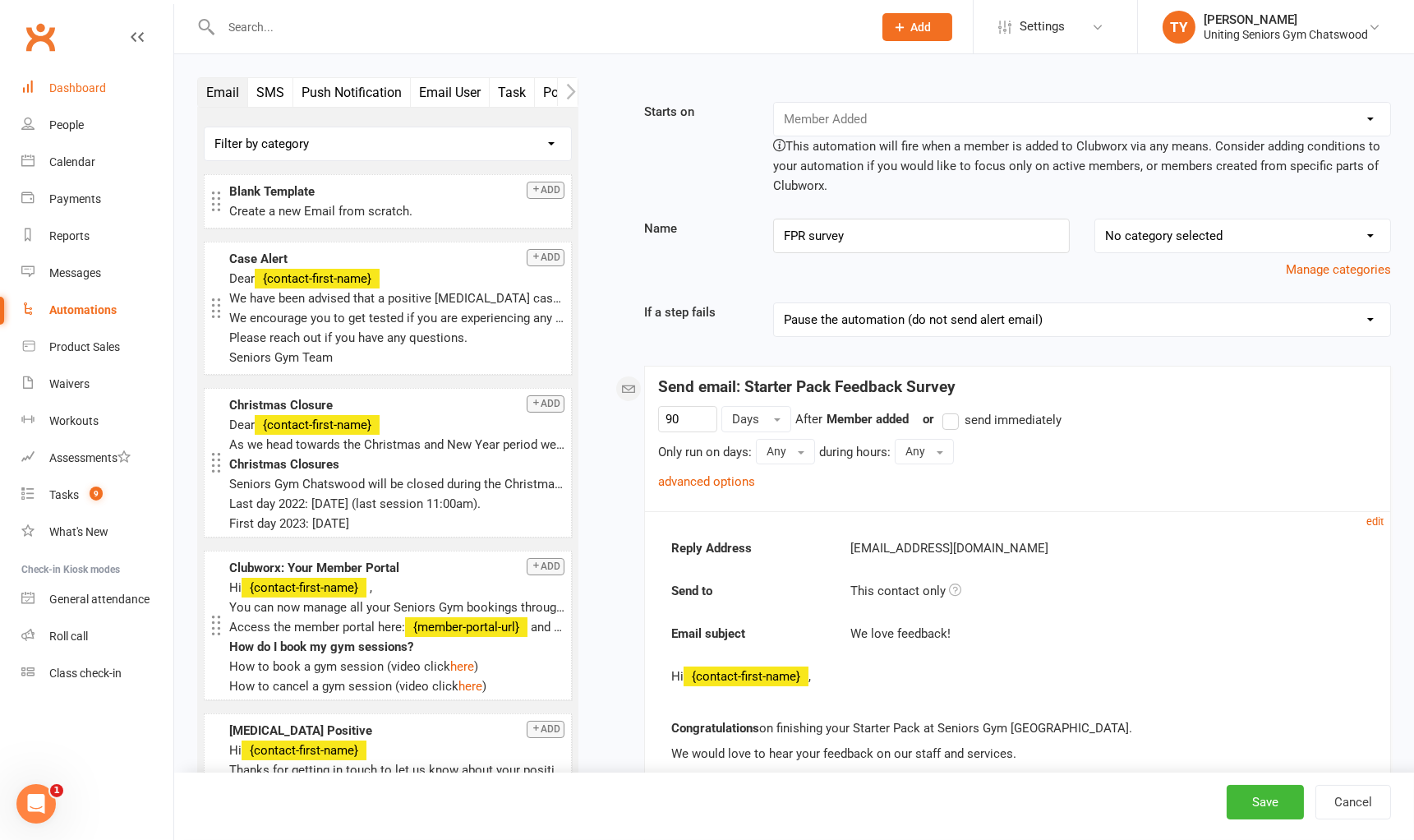
click at [101, 91] on div "Dashboard" at bounding box center [78, 88] width 57 height 13
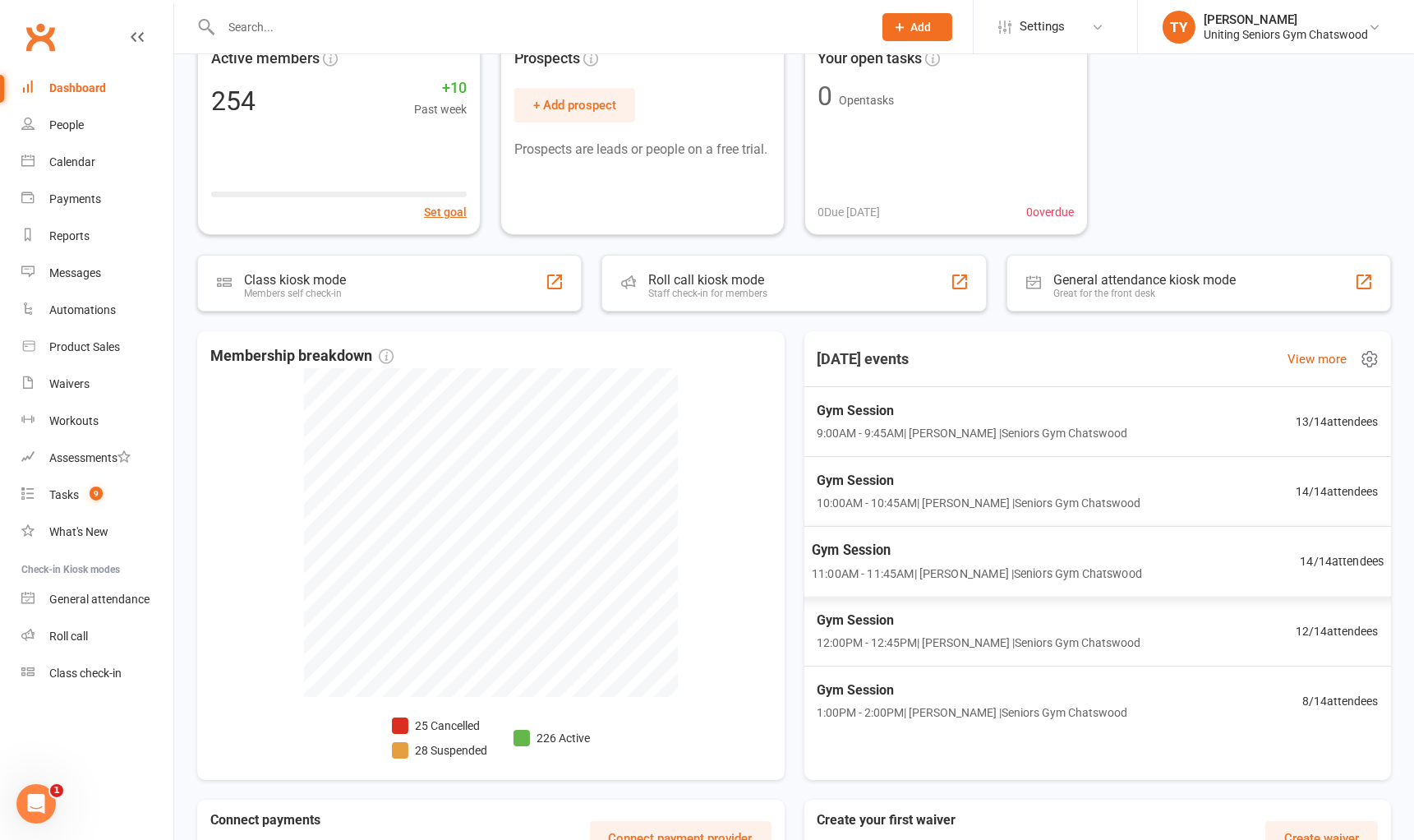
scroll to position [52, 0]
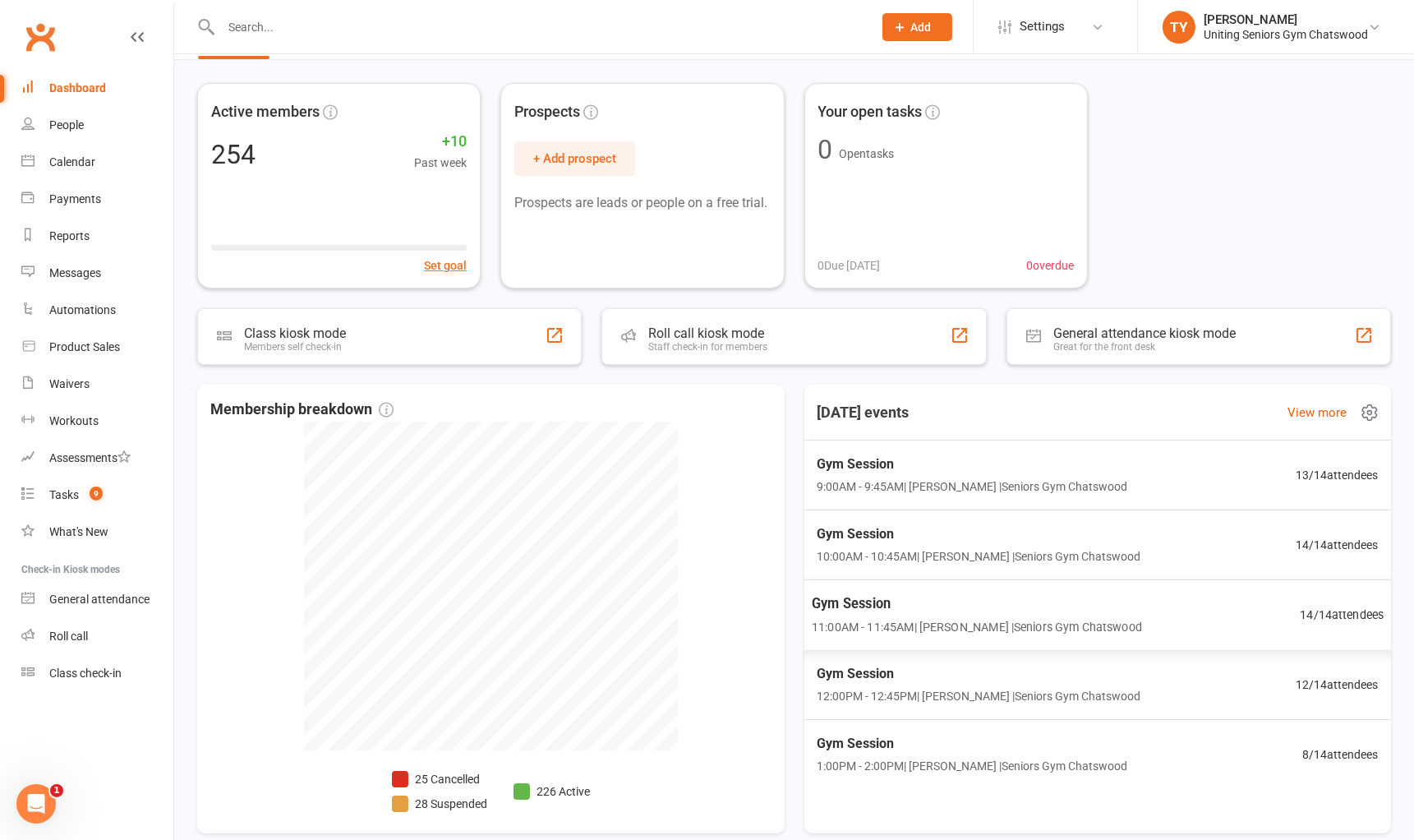
click at [1042, 593] on span "Gym Session" at bounding box center [976, 604] width 330 height 22
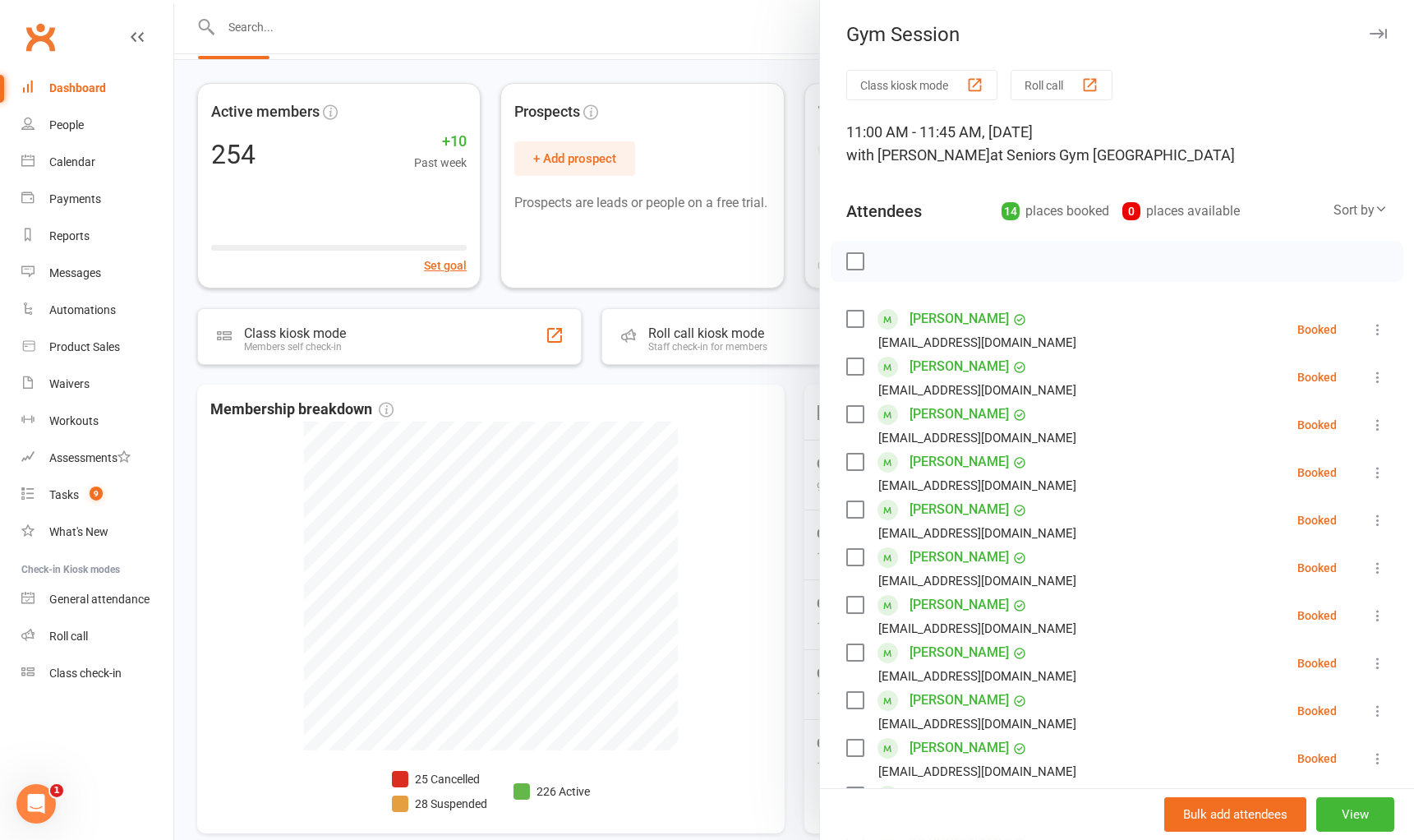
click at [793, 472] on div at bounding box center [794, 420] width 1240 height 840
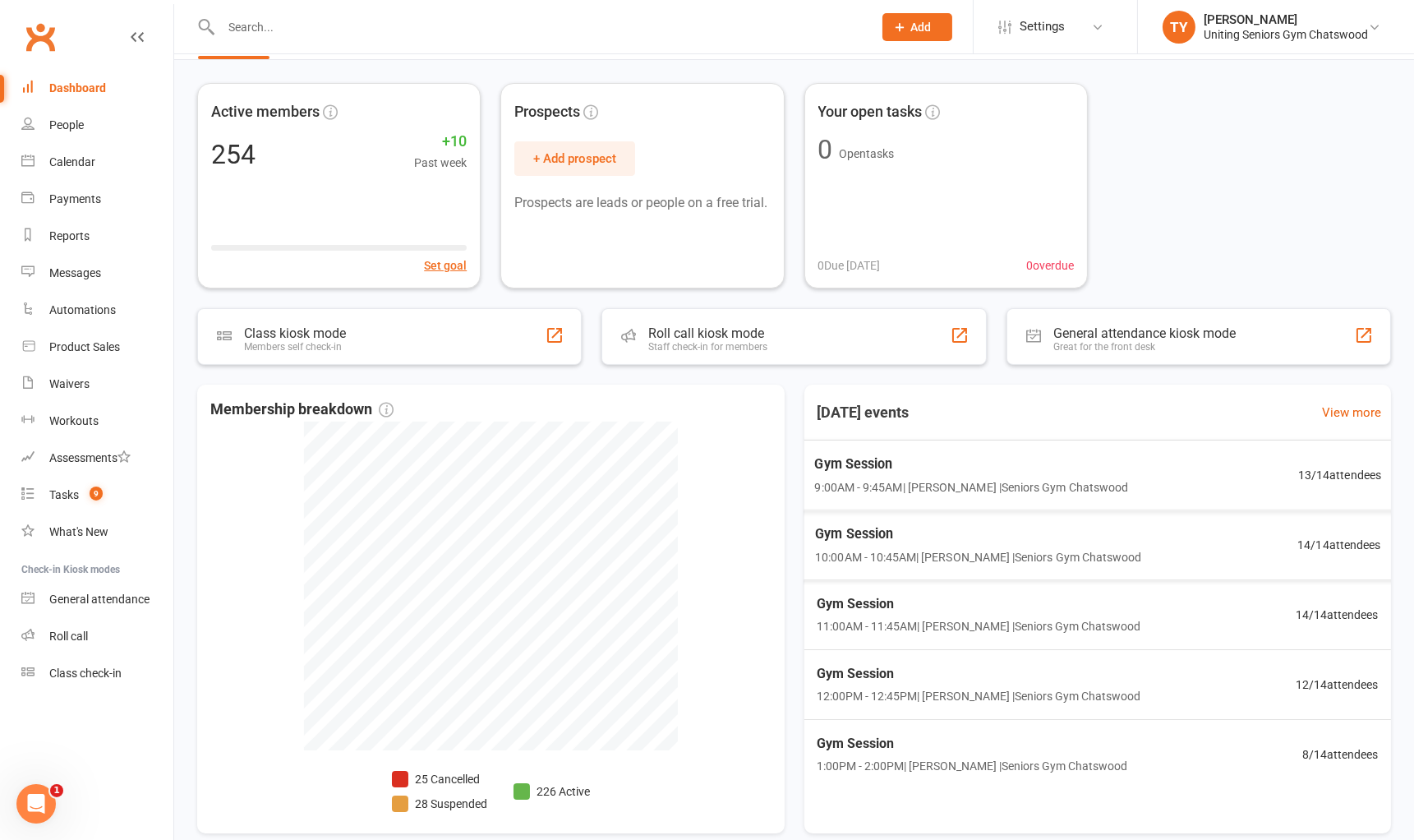
click at [990, 541] on span "Gym Session" at bounding box center [978, 535] width 326 height 22
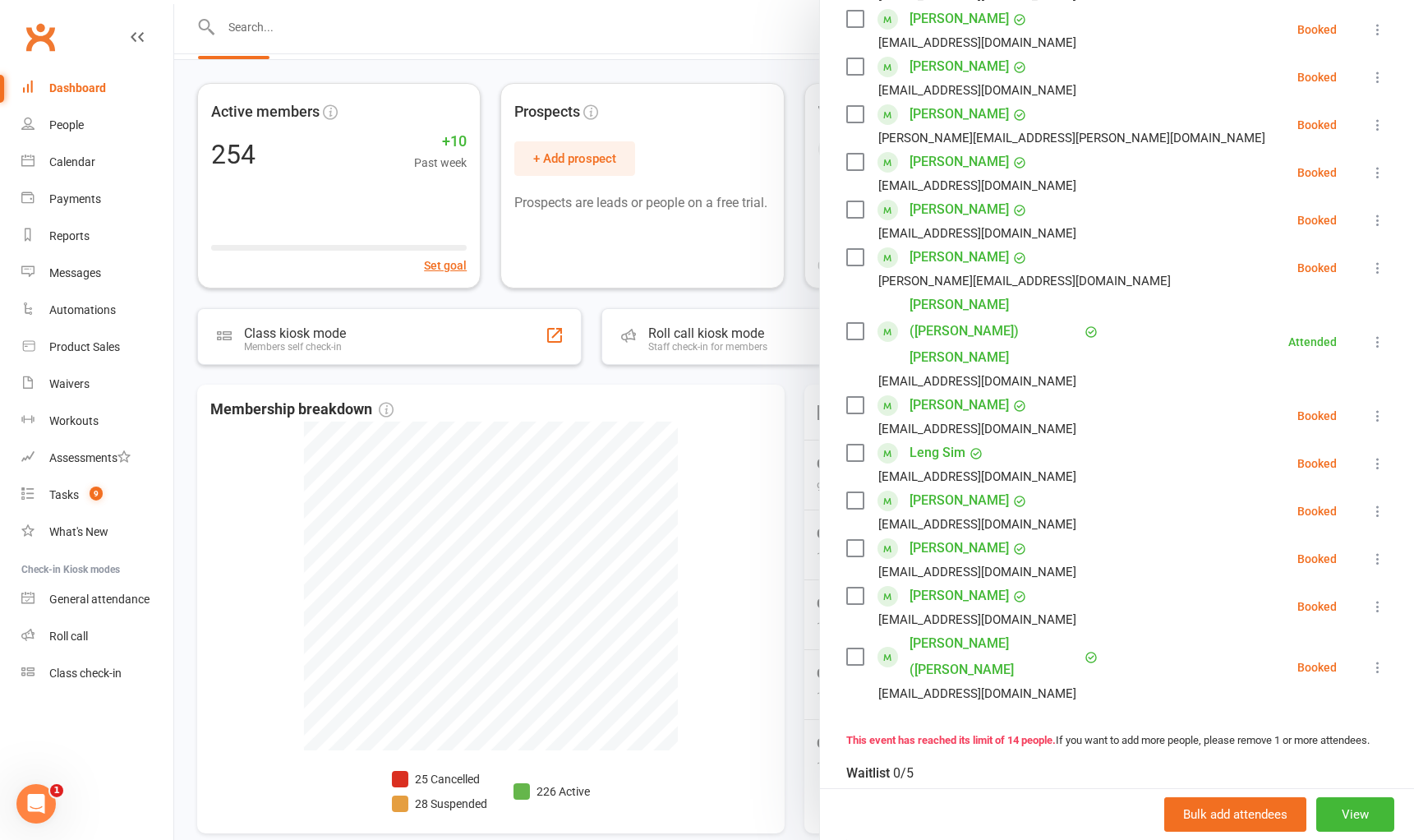
scroll to position [365, 0]
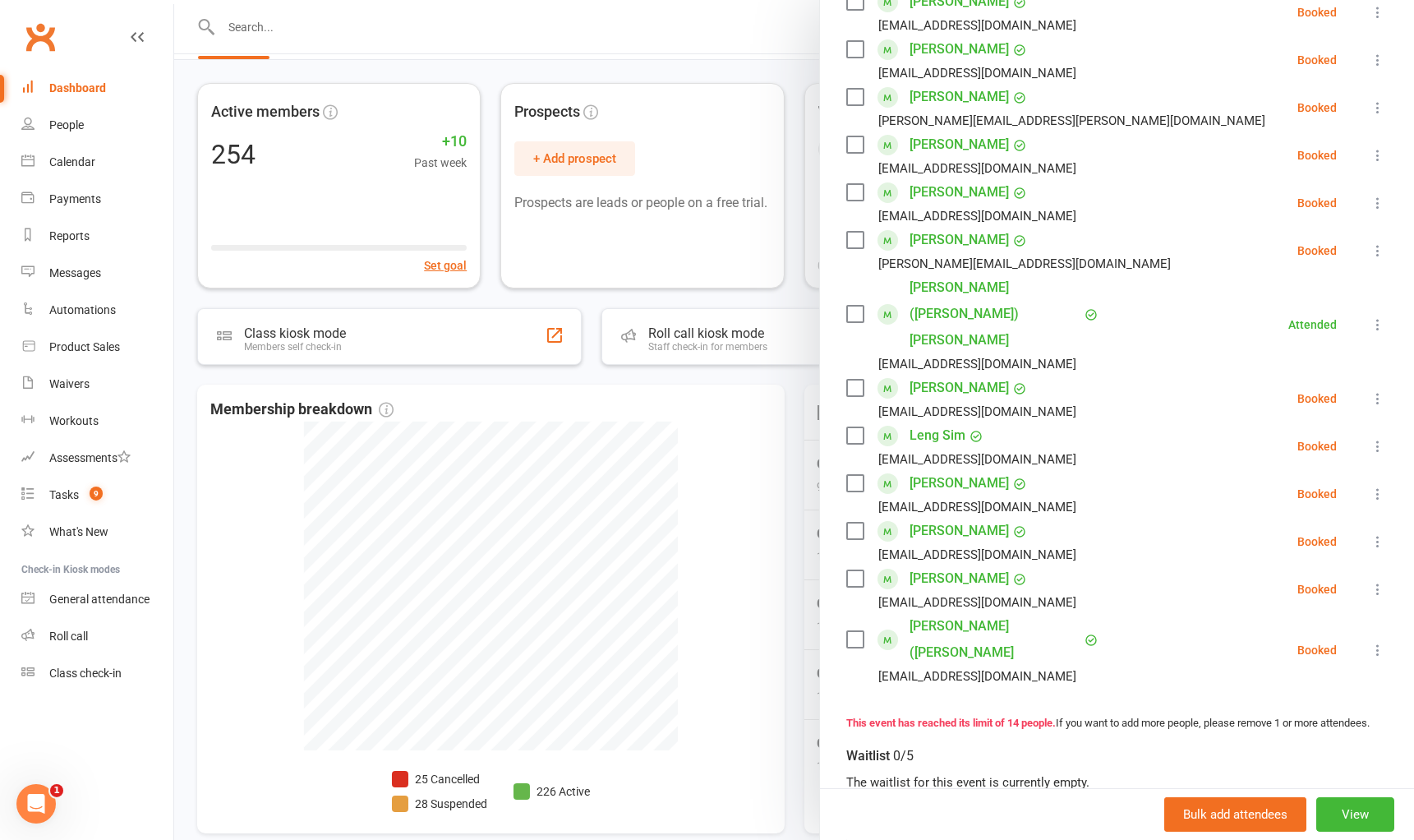
click at [671, 465] on div at bounding box center [794, 420] width 1240 height 840
